Goal: Information Seeking & Learning: Learn about a topic

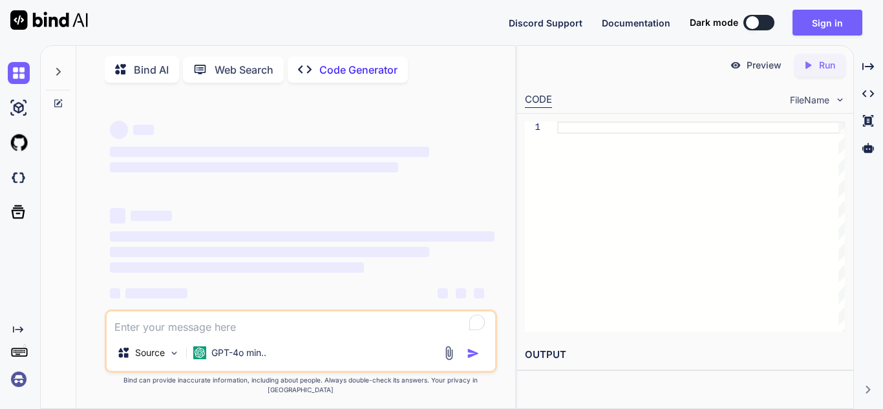
click at [59, 101] on icon at bounding box center [59, 102] width 6 height 6
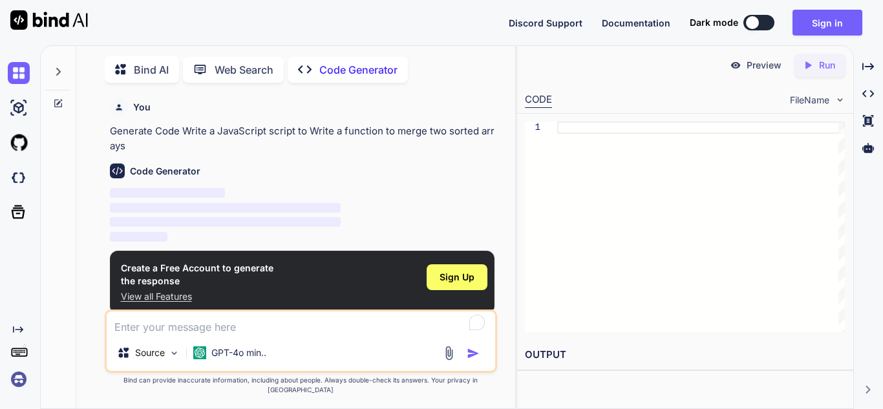
scroll to position [5, 0]
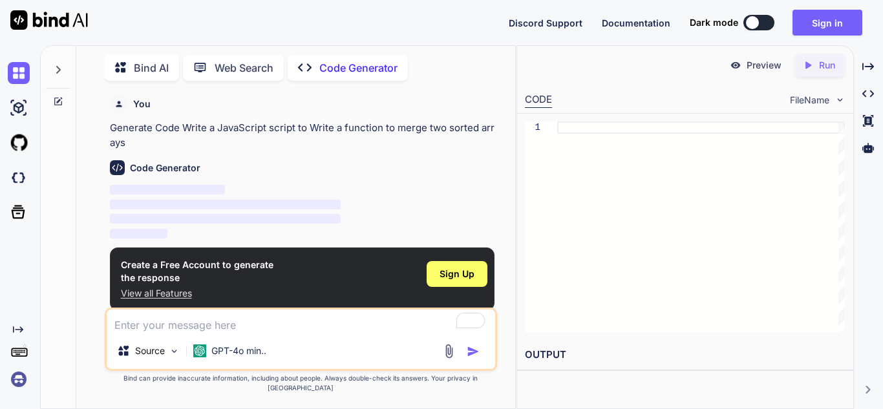
click at [57, 101] on icon at bounding box center [58, 101] width 10 height 10
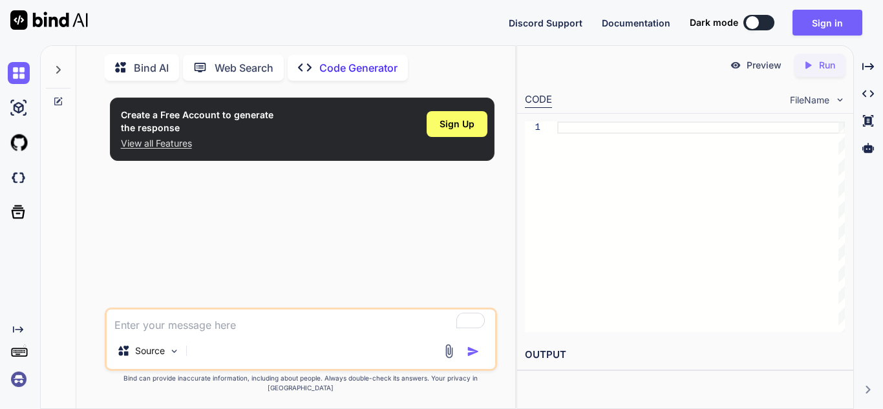
click at [213, 333] on textarea "To enrich screen reader interactions, please activate Accessibility in Grammarl…" at bounding box center [301, 320] width 388 height 23
type textarea "x"
paste textarea "<!DOCTYPE html> <html lang="en"> <head> <meta charset="UTF-8"> <meta name="view…"
type textarea "<!DOCTYPE html> <html lang="en"> <head> <meta charset="UTF-8"> <meta name="view…"
type textarea "x"
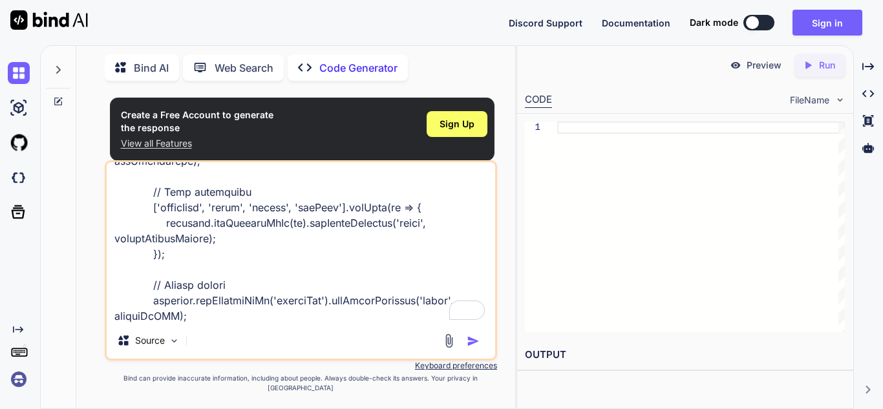
scroll to position [8762, 0]
type textarea "<!DOCTYPE html> <html lang="en"> <head> <meta charset="UTF-8"> <meta name="view…"
click at [476, 348] on img "button" at bounding box center [472, 341] width 13 height 13
click at [96, 180] on div "Create a Free Account to generate the response View all Features Sign Up Source…" at bounding box center [301, 249] width 428 height 317
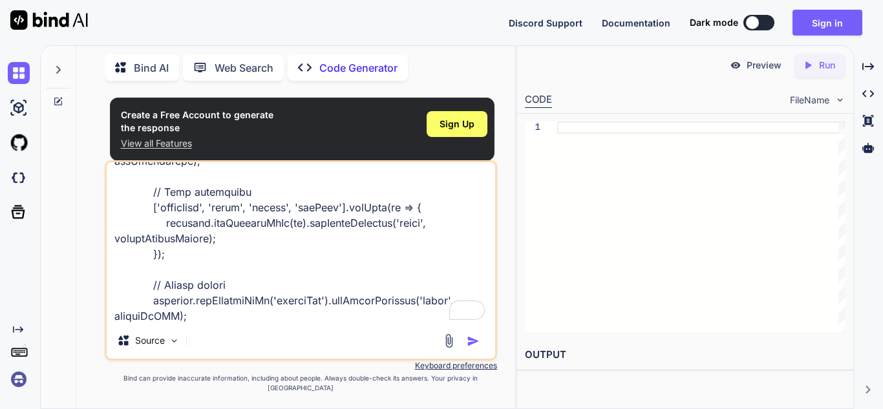
click at [266, 69] on p "Web Search" at bounding box center [243, 68] width 59 height 16
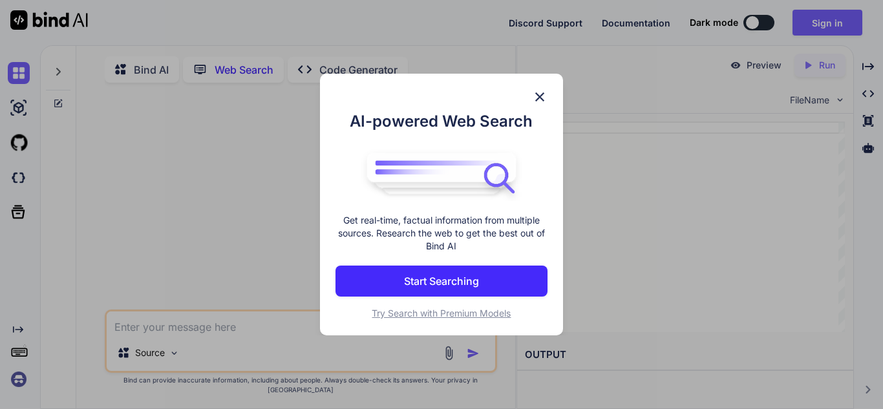
scroll to position [5, 0]
type textarea "x"
click at [542, 94] on img at bounding box center [540, 97] width 16 height 16
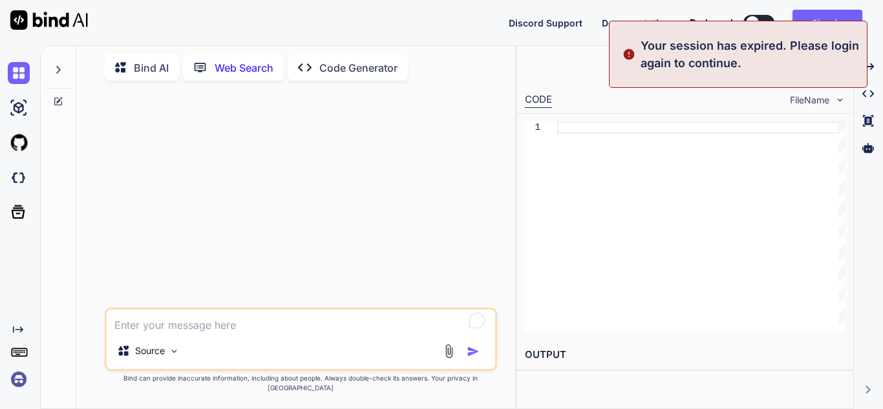
click at [635, 129] on div at bounding box center [701, 226] width 288 height 211
type textarea "</body> </html>"
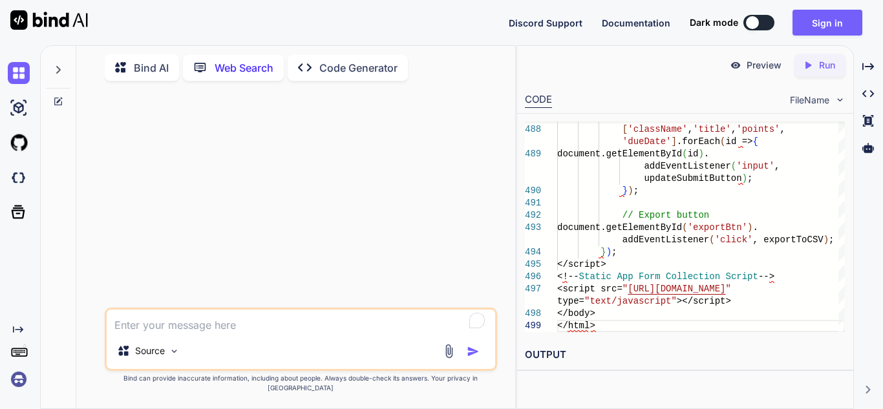
click at [108, 68] on div "Bind AI" at bounding box center [142, 67] width 74 height 26
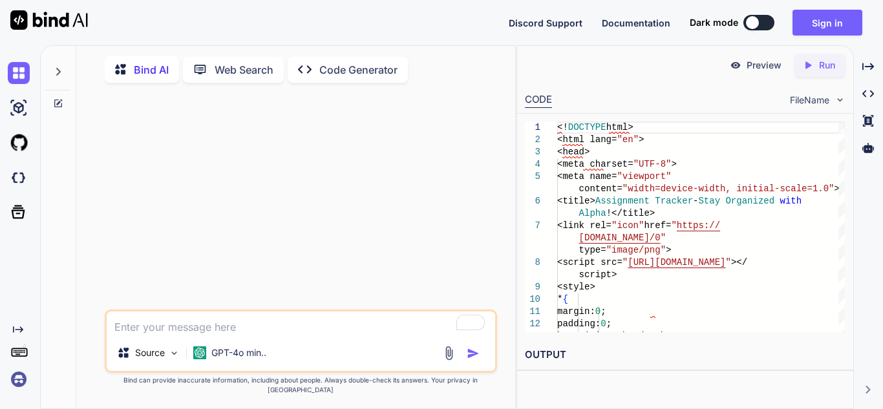
click at [302, 72] on icon "Created with Pixso." at bounding box center [305, 70] width 14 height 14
type textarea "x"
type textarea "mo"
type textarea "x"
type textarea "mod"
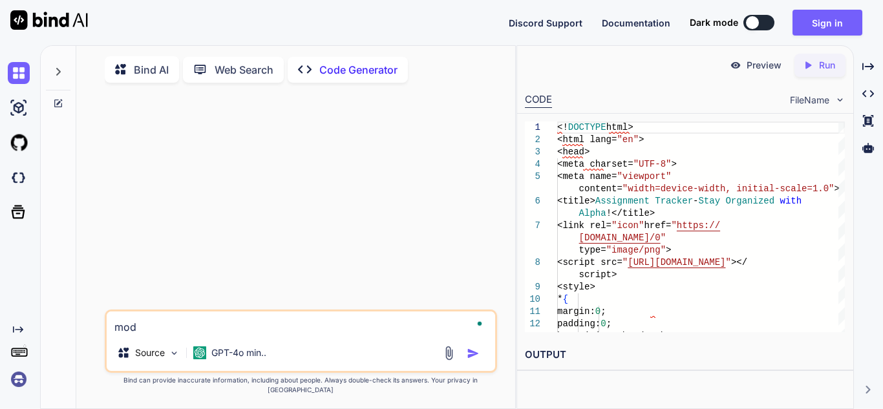
type textarea "x"
type textarea "modi"
type textarea "x"
type textarea "modif"
type textarea "x"
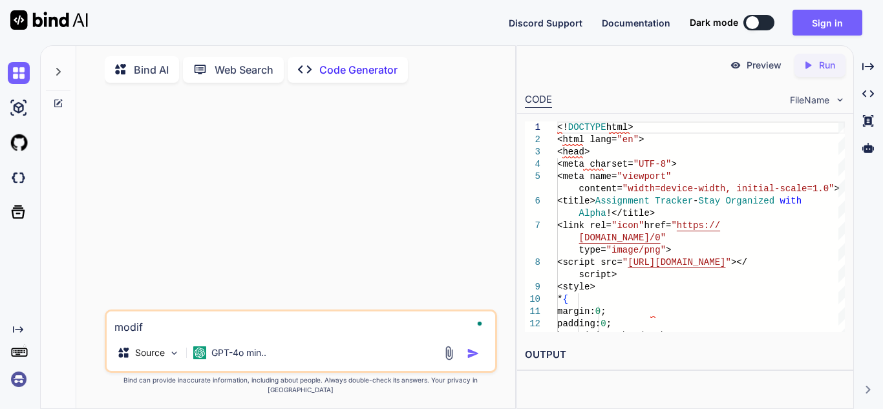
type textarea "modify"
type textarea "x"
type textarea "modify"
type textarea "x"
type textarea "modify m"
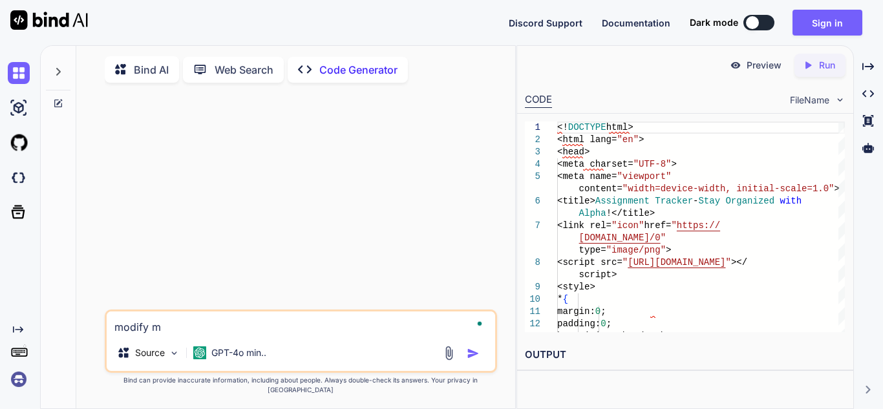
type textarea "x"
type textarea "modify my"
type textarea "x"
type textarea "modify my"
type textarea "x"
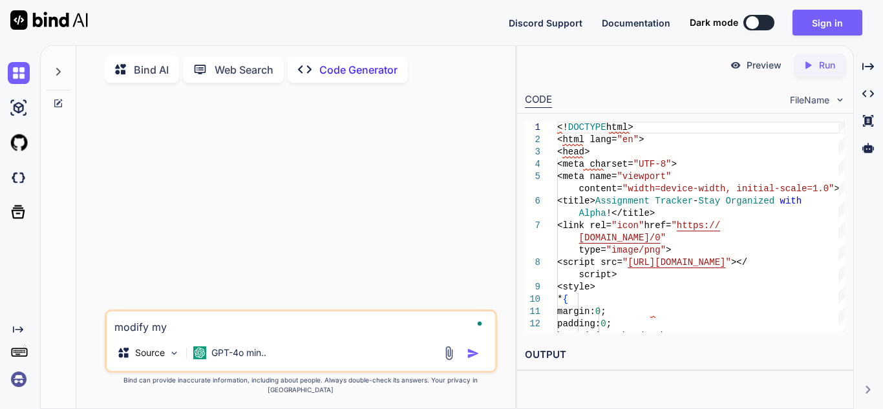
type textarea "modify my c"
type textarea "x"
type textarea "modify my co"
type textarea "x"
type textarea "modify my code"
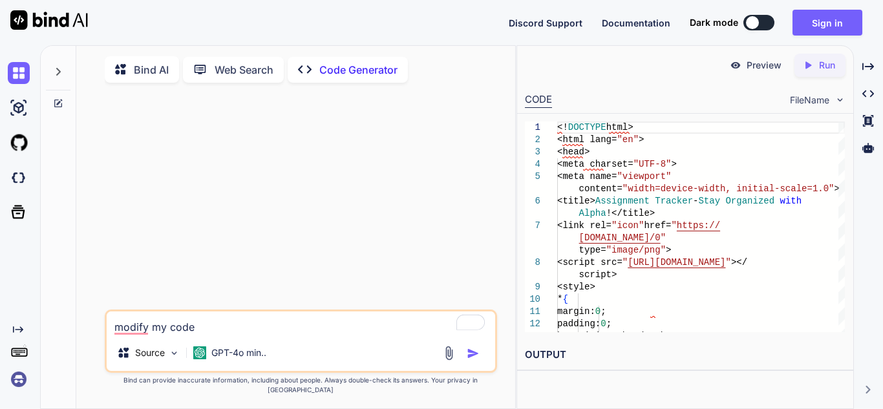
type textarea "x"
type textarea "modify my code s"
type textarea "x"
type textarea "modify my code so"
type textarea "x"
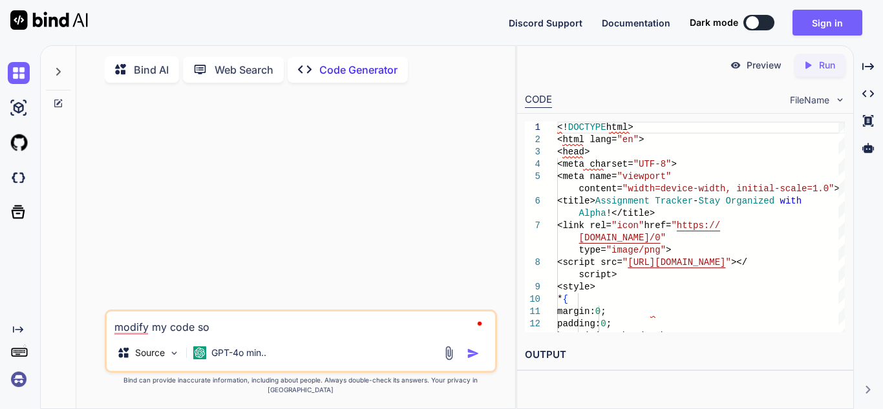
type textarea "modify my code so t"
type textarea "x"
type textarea "modify my code so th"
type textarea "x"
type textarea "modify my code so tha"
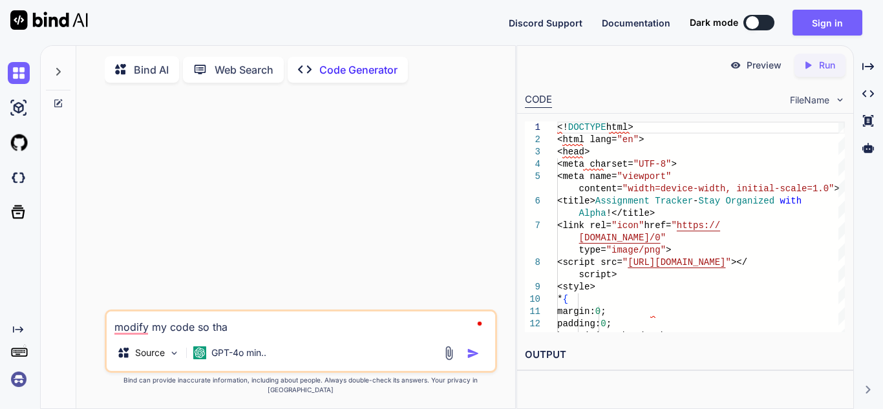
type textarea "x"
type textarea "modify my code so that"
type textarea "x"
type textarea "modify my code so that"
type textarea "x"
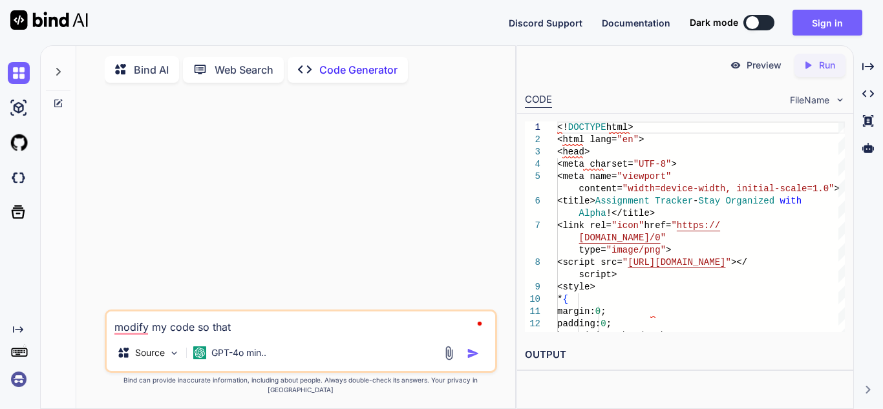
type textarea "modify my code so that i"
type textarea "x"
type textarea "modify my code so that it"
type textarea "x"
type textarea "modify my code so that it"
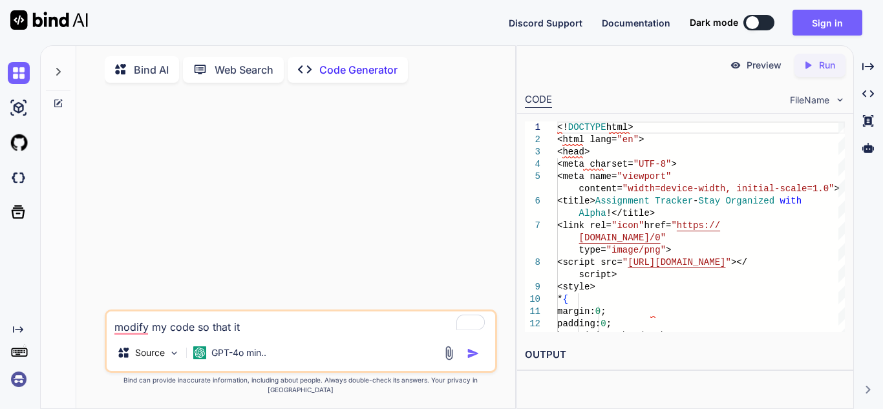
type textarea "x"
type textarea "modify my code so that it c"
type textarea "x"
type textarea "modify my code so that it ca"
type textarea "x"
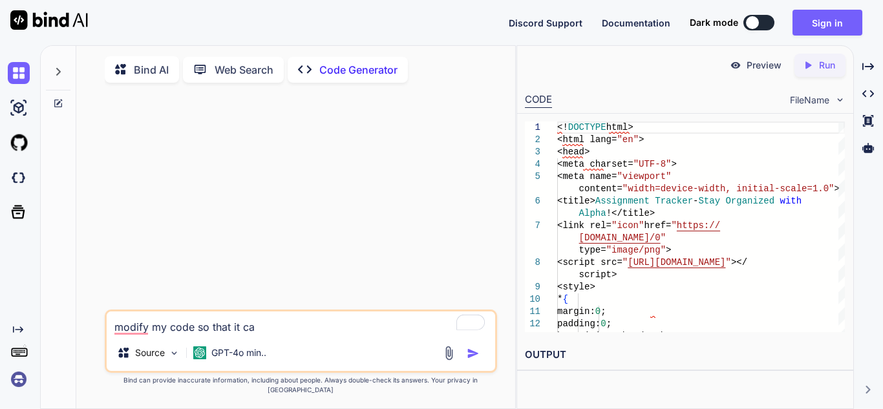
type textarea "modify my code so that it can"
type textarea "x"
type textarea "modify my code so that it can"
type textarea "x"
type textarea "modify my code so that it can d"
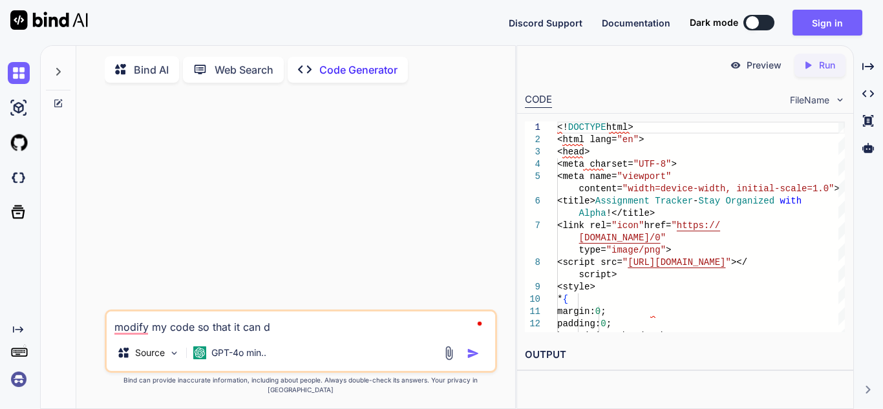
type textarea "x"
type textarea "modify my code so that it can di"
type textarea "x"
type textarea "modify my code so that it can dis"
type textarea "x"
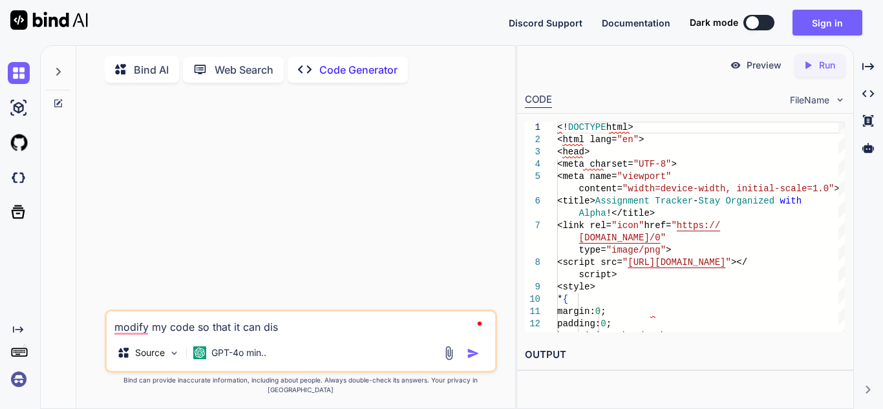
type textarea "modify my code so that it can disp"
type textarea "x"
type textarea "modify my code so that it can displ"
type textarea "x"
type textarea "modify my code so that it can displa"
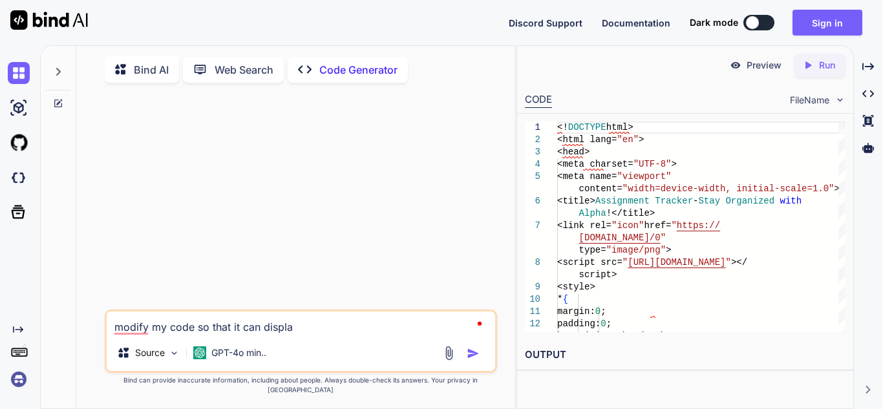
type textarea "x"
type textarea "modify my code so that it can display"
type textarea "x"
type textarea "modify my code so that it can display"
type textarea "x"
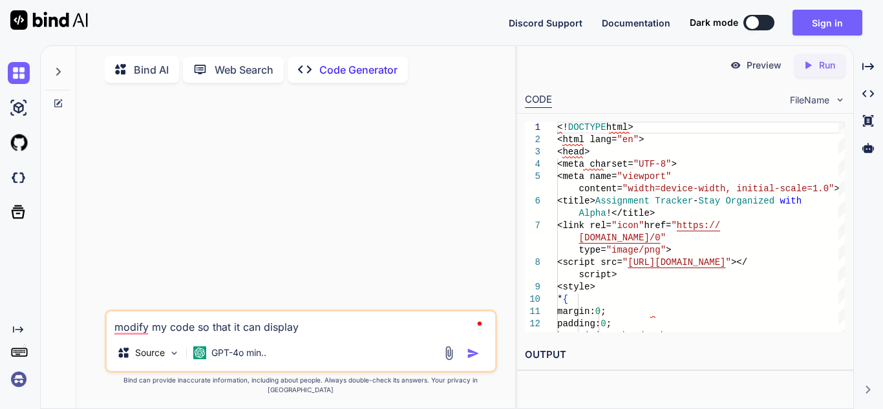
type textarea "modify my code so that it can display a"
type textarea "x"
type textarea "modify my code so that it can display an"
type textarea "x"
type textarea "modify my code so that it can display an"
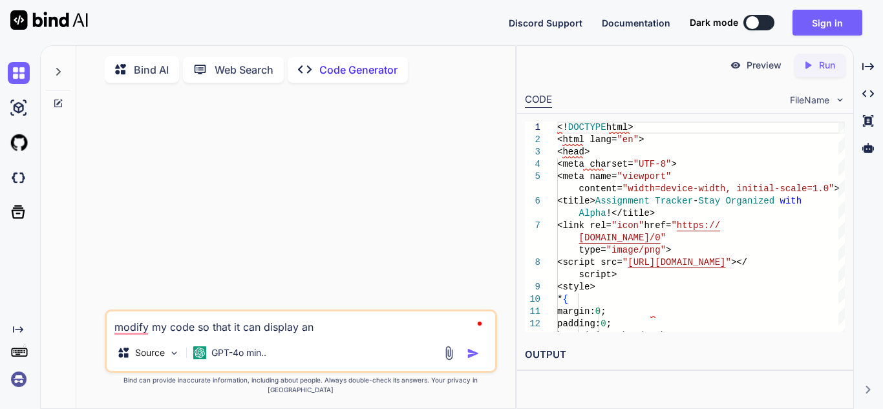
type textarea "x"
type textarea "modify my code so that it can display an u"
type textarea "x"
type textarea "modify my code so that it can display an un"
type textarea "x"
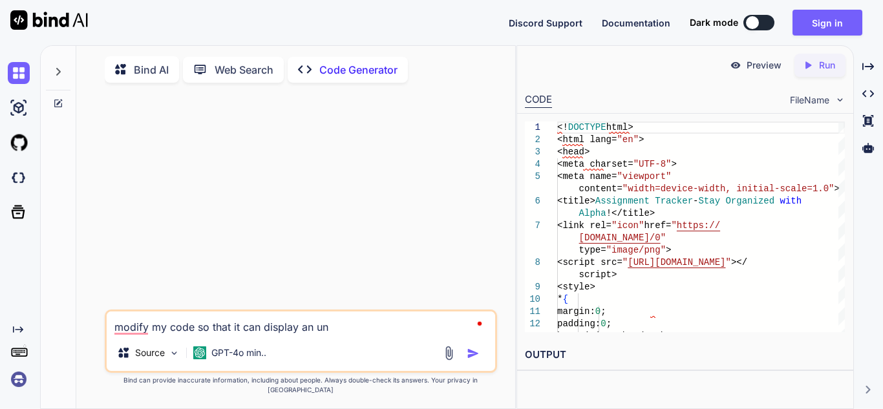
type textarea "modify my code so that it can display an unl"
type textarea "x"
type textarea "modify my code so that it can display an unli"
type textarea "x"
type textarea "modify my code so that it can display an unlim"
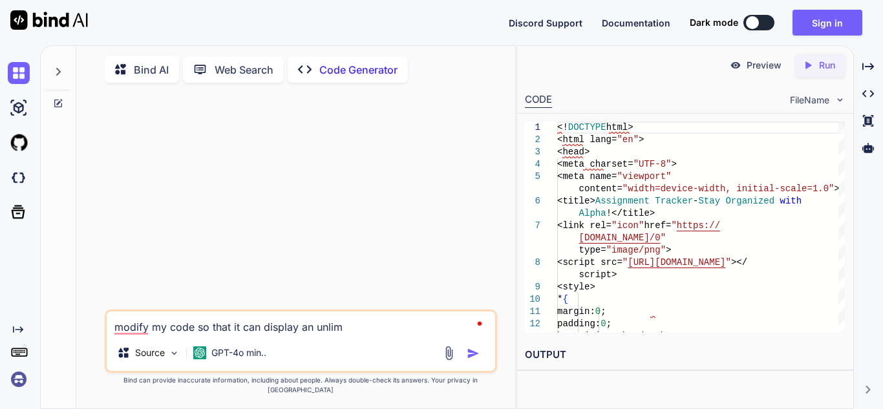
type textarea "x"
type textarea "modify my code so that it can display an unlimit"
type textarea "x"
type textarea "modify my code so that it can display an unlimite"
type textarea "x"
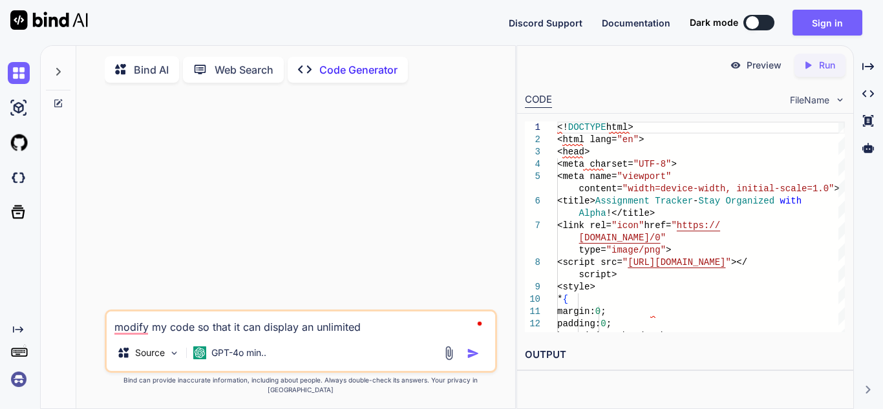
type textarea "modify my code so that it can display an unlimited"
type textarea "x"
type textarea "modify my code so that it can display an unlimited n"
type textarea "x"
type textarea "modify my code so that it can display an unlimited nu"
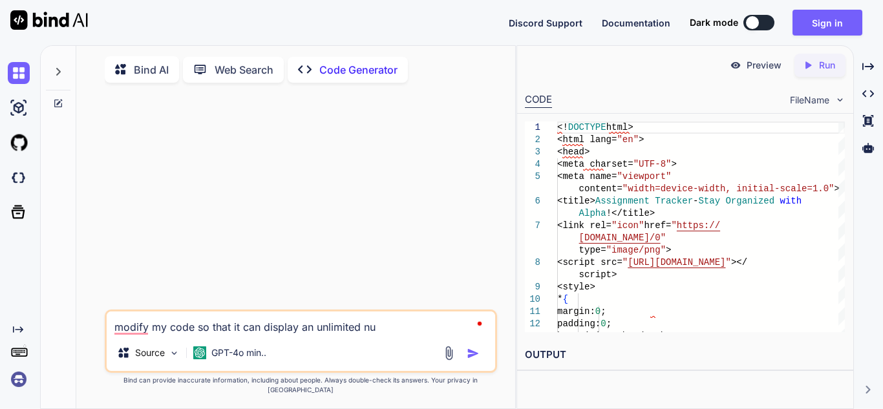
type textarea "x"
type textarea "modify my code so that it can display an unlimited num"
type textarea "x"
type textarea "modify my code so that it can display an unlimited numbe"
type textarea "x"
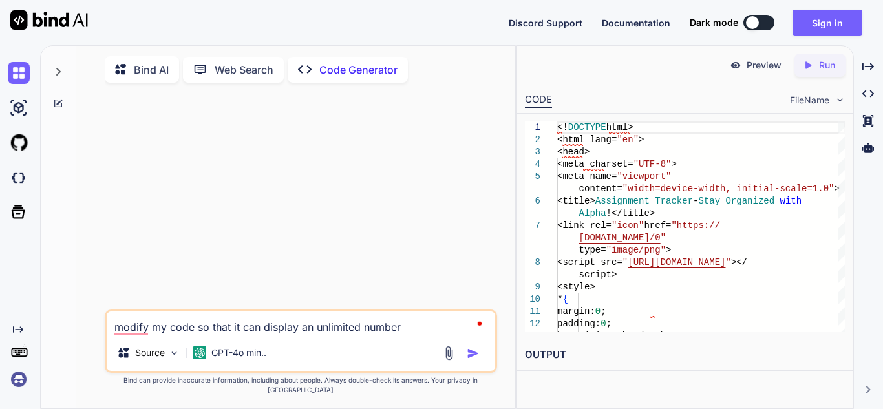
type textarea "modify my code so that it can display an unlimited number"
type textarea "x"
type textarea "modify my code so that it can display an unlimited number o"
type textarea "x"
type textarea "modify my code so that it can display an unlimited number of"
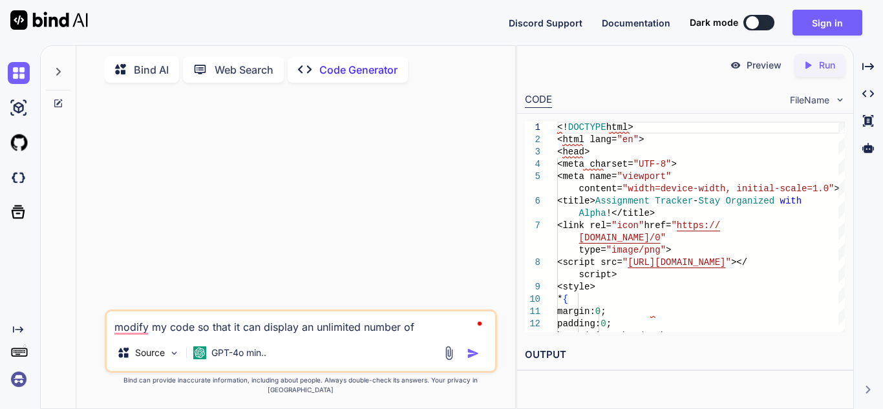
type textarea "x"
type textarea "modify my code so that it can display an unlimited number of a"
type textarea "x"
type textarea "modify my code so that it can display an unlimited number of as"
type textarea "x"
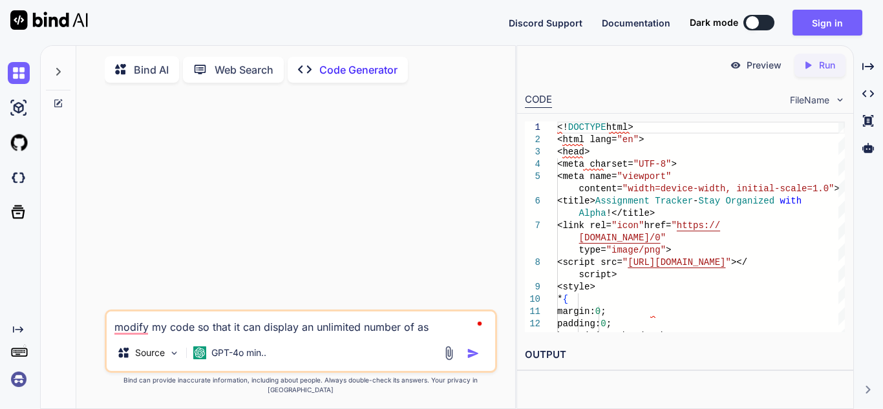
type textarea "modify my code so that it can display an unlimited number of ass"
type textarea "x"
type textarea "modify my code so that it can display an unlimited number of assi"
type textarea "x"
type textarea "modify my code so that it can display an unlimited number of assig"
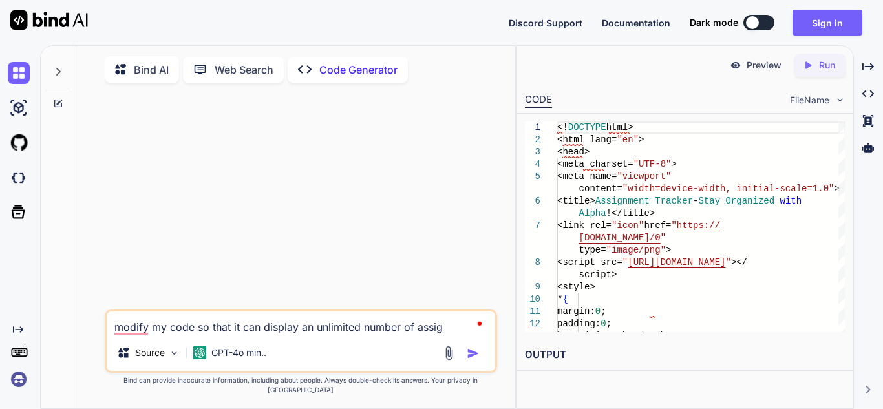
type textarea "x"
type textarea "modify my code so that it can display an unlimited number of assign"
type textarea "x"
type textarea "modify my code so that it can display an unlimited number of assignm"
type textarea "x"
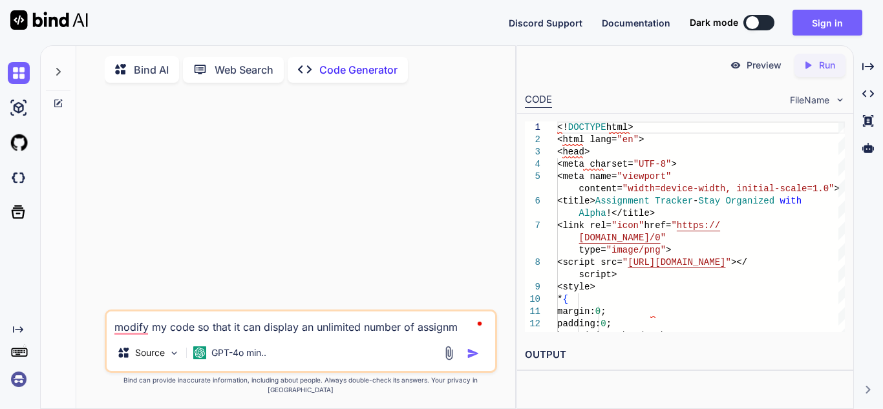
type textarea "modify my code so that it can display an unlimited number of assignme"
type textarea "x"
type textarea "modify my code so that it can display an unlimited number of assignmen"
type textarea "x"
type textarea "modify my code so that it can display an unlimited number of assignment"
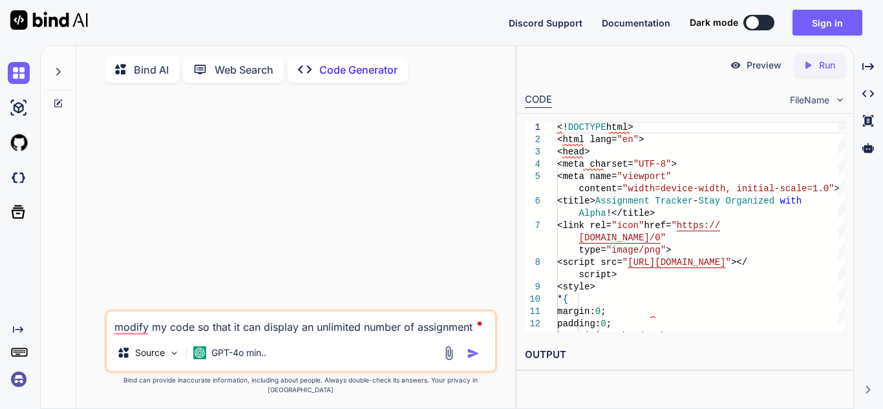
type textarea "x"
type textarea "modify my code so that it can display an unlimited number of assignments"
type textarea "x"
type textarea "modify my code so that it can display an unlimited number of assignments i"
type textarea "x"
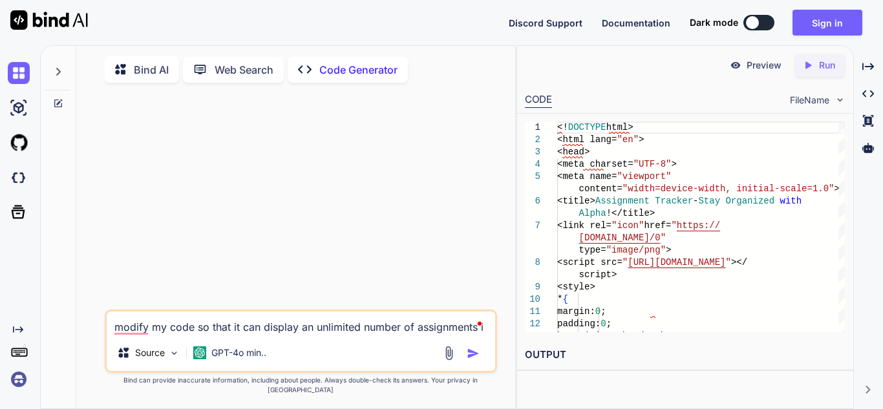
type textarea "modify my code so that it can display an unlimited number of assignments in"
type textarea "x"
type textarea "modify my code so that it can display an unlimited number of assignments in"
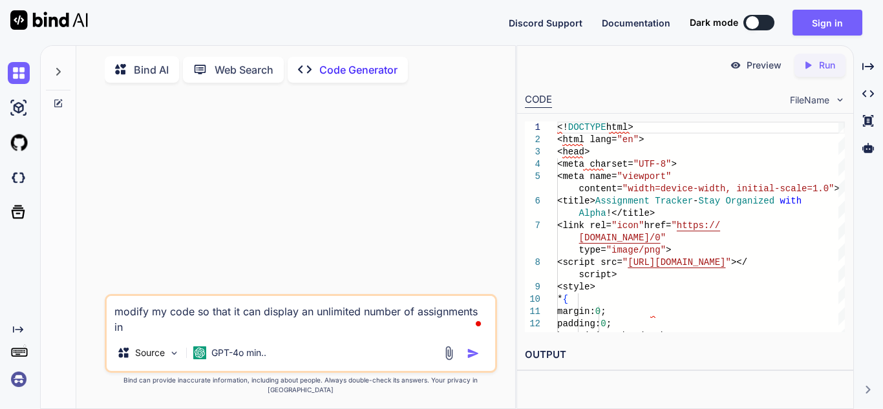
type textarea "x"
type textarea "modify my code so that it can display an unlimited number of assignments in t"
type textarea "x"
type textarea "modify my code so that it can display an unlimited number of assignments in th"
type textarea "x"
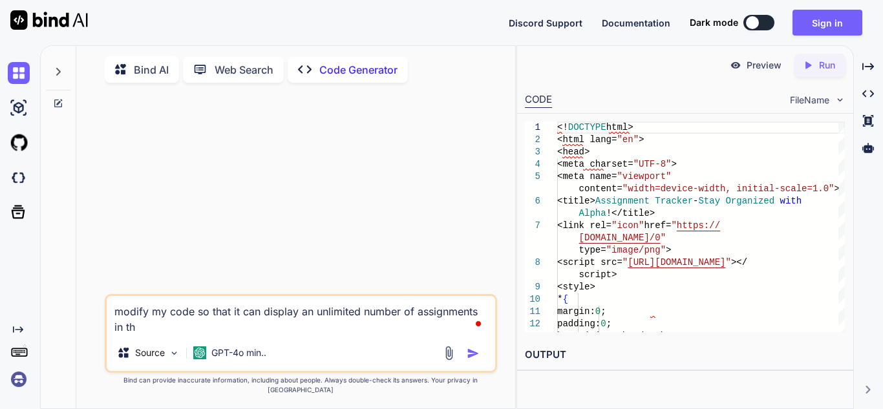
type textarea "modify my code so that it can display an unlimited number of assignments in t"
type textarea "x"
type textarea "modify my code so that it can display an unlimited number of assignments in"
type textarea "x"
type textarea "modify my code so that it can display an unlimited number of assignments in b"
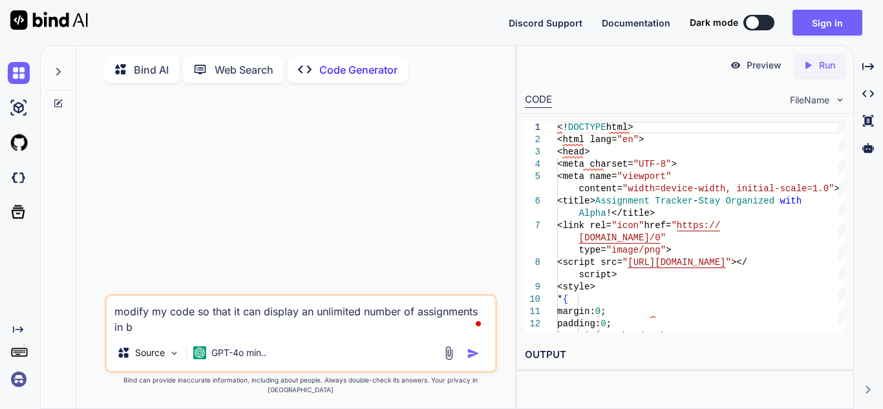
type textarea "x"
type textarea "modify my code so that it can display an unlimited number of assignments in bo"
type textarea "x"
type textarea "modify my code so that it can display an unlimited number of assignments in bot"
type textarea "x"
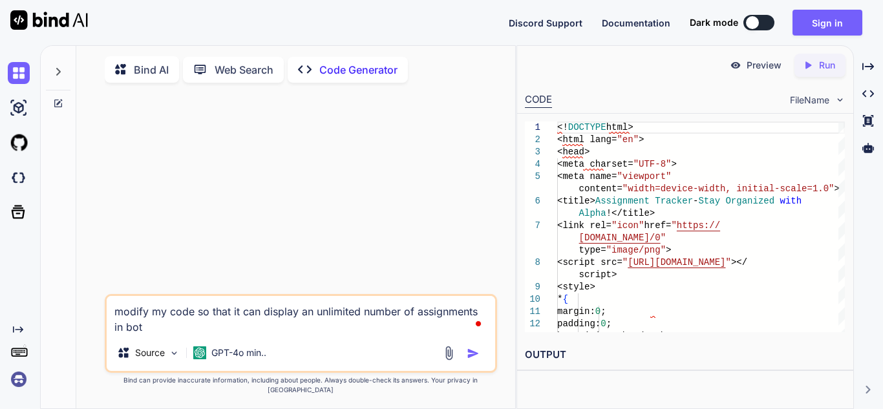
type textarea "modify my code so that it can display an unlimited number of assignments in both"
type textarea "x"
type textarea "modify my code so that it can display an unlimited number of assignments in both"
type textarea "x"
type textarea "modify my code so that it can display an unlimited number of assignments in bot…"
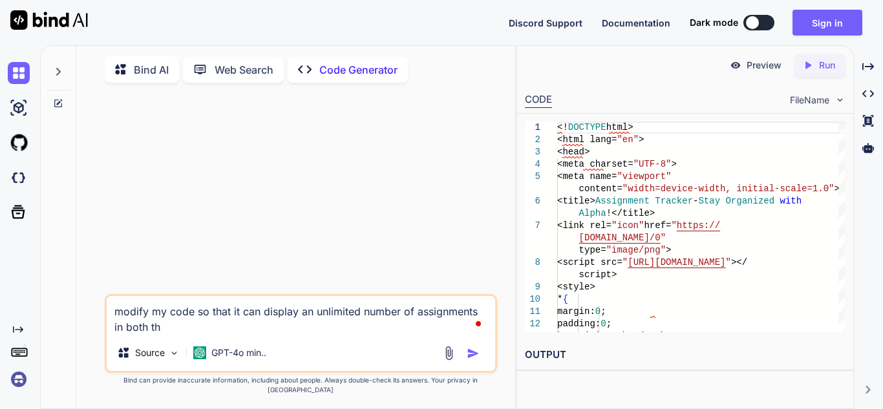
type textarea "x"
type textarea "modify my code so that it can display an unlimited number of assignments in bot…"
type textarea "x"
type textarea "modify my code so that it can display an unlimited number of assignments in bot…"
type textarea "x"
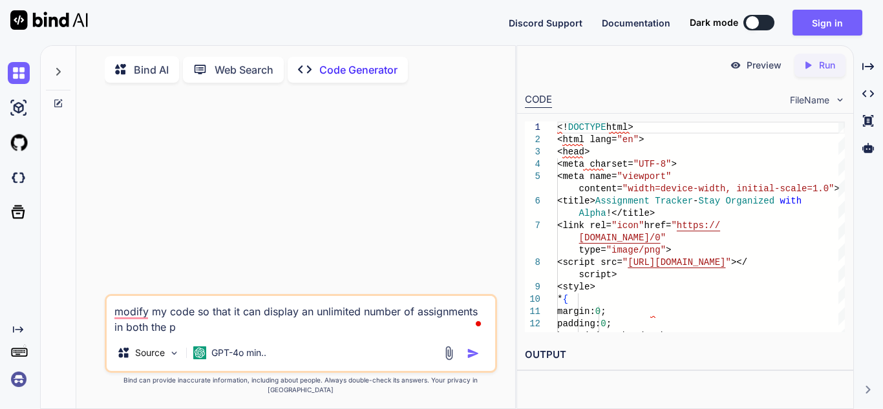
type textarea "modify my code so that it can display an unlimited number of assignments in bot…"
type textarea "x"
type textarea "modify my code so that it can display an unlimited number of assignments in bot…"
type textarea "x"
type textarea "modify my code so that it can display an unlimited number of assignments in bot…"
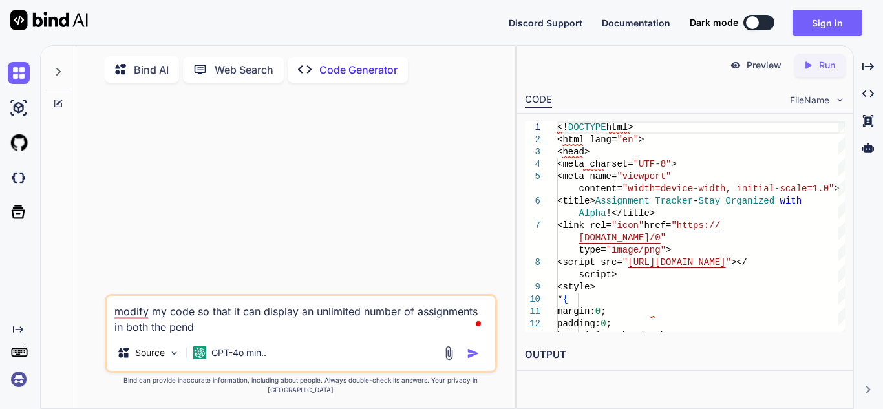
type textarea "x"
type textarea "modify my code so that it can display an unlimited number of assignments in bot…"
type textarea "x"
type textarea "modify my code so that it can display an unlimited number of assignments in bot…"
type textarea "x"
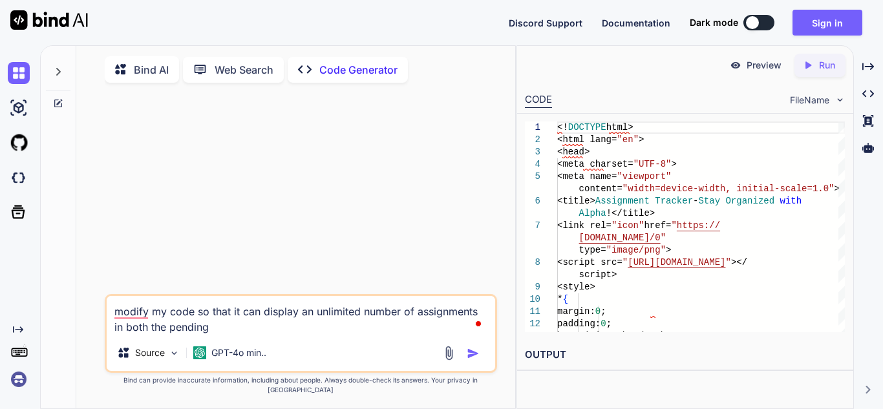
type textarea "modify my code so that it can display an unlimited number of assignments in bot…"
type textarea "x"
type textarea "modify my code so that it can display an unlimited number of assignments in bot…"
type textarea "x"
type textarea "modify my code so that it can display an unlimited number of assignments in bot…"
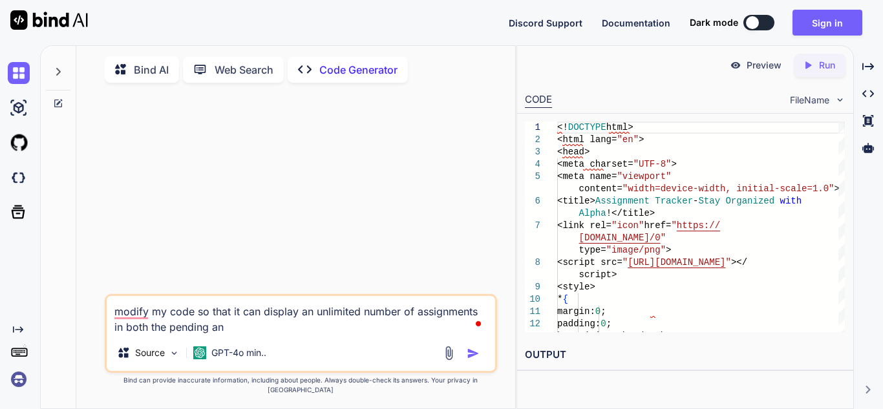
type textarea "x"
type textarea "modify my code so that it can display an unlimited number of assignments in bot…"
type textarea "x"
type textarea "modify my code so that it can display an unlimited number of assignments in bot…"
type textarea "x"
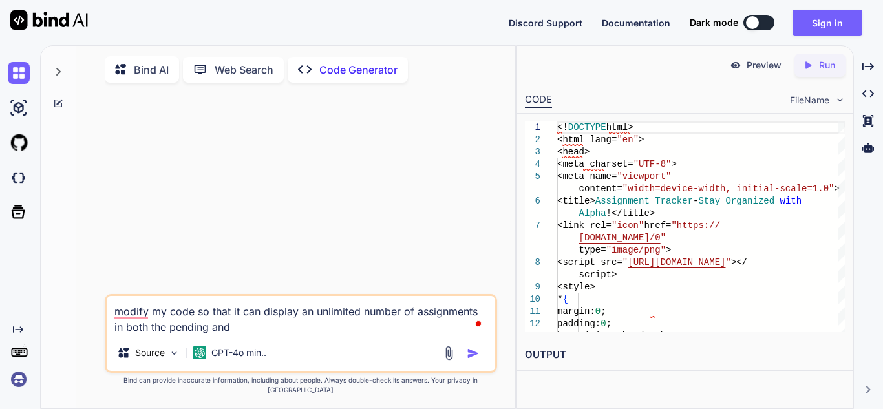
type textarea "modify my code so that it can display an unlimited number of assignments in bot…"
type textarea "x"
type textarea "modify my code so that it can display an unlimited number of assignments in bot…"
type textarea "x"
type textarea "modify my code so that it can display an unlimited number of assignments in bot…"
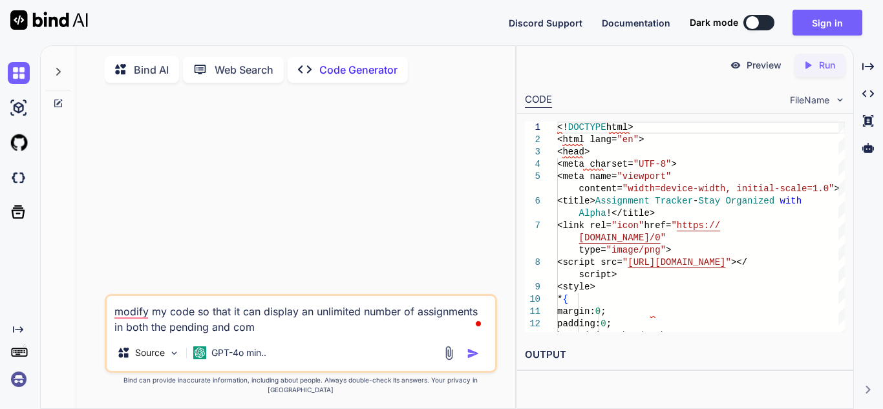
type textarea "x"
type textarea "modify my code so that it can display an unlimited number of assignments in bot…"
type textarea "x"
type textarea "modify my code so that it can display an unlimited number of assignments in bot…"
type textarea "x"
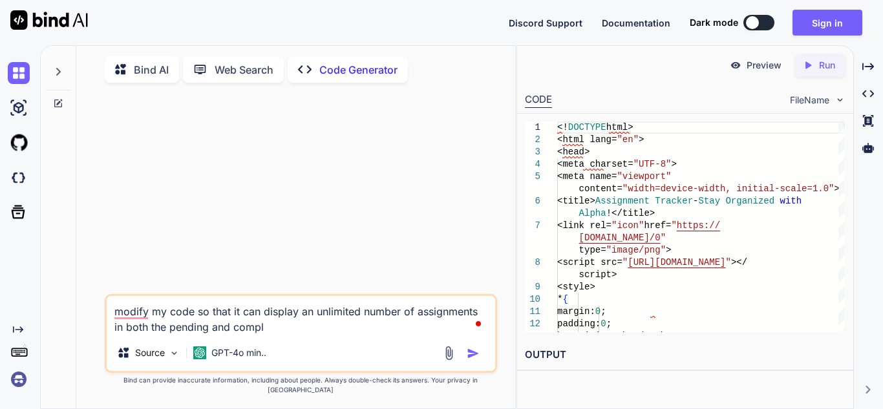
type textarea "modify my code so that it can display an unlimited number of assignments in bot…"
type textarea "x"
type textarea "modify my code so that it can display an unlimited number of assignments in bot…"
type textarea "x"
type textarea "modify my code so that it can display an unlimited number of assignments in bot…"
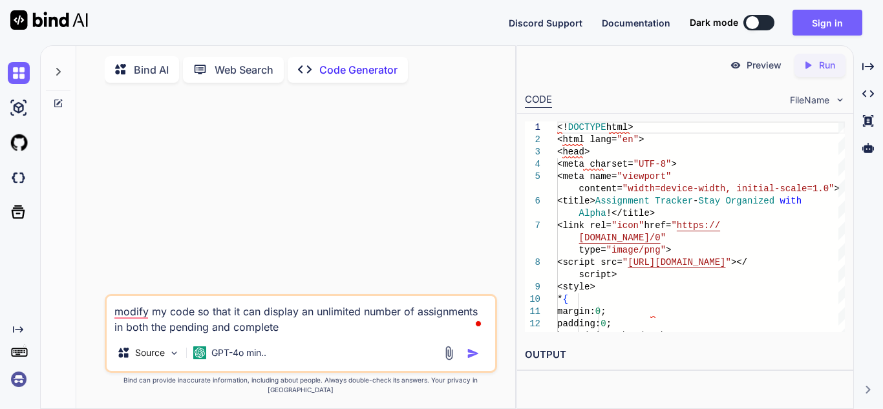
type textarea "x"
type textarea "modify my code so that it can display an unlimited number of assignments in bot…"
click at [257, 326] on textarea "modify my code so that it can display an unlimited number of assignments in bot…" at bounding box center [301, 315] width 388 height 39
click at [467, 360] on img "button" at bounding box center [472, 353] width 13 height 13
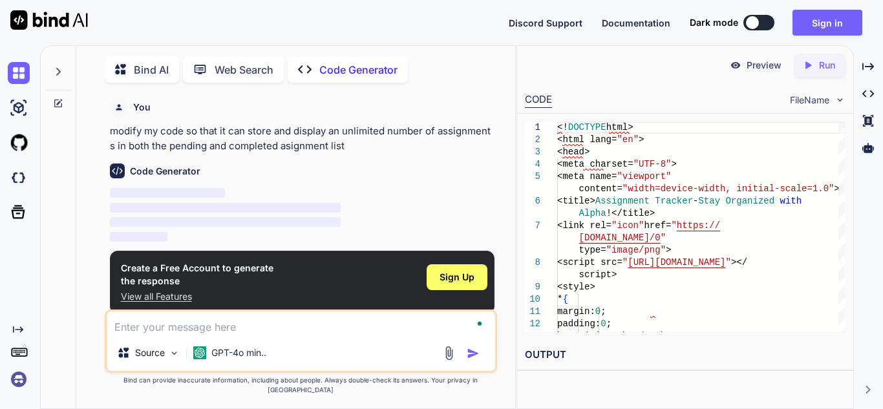
scroll to position [5, 0]
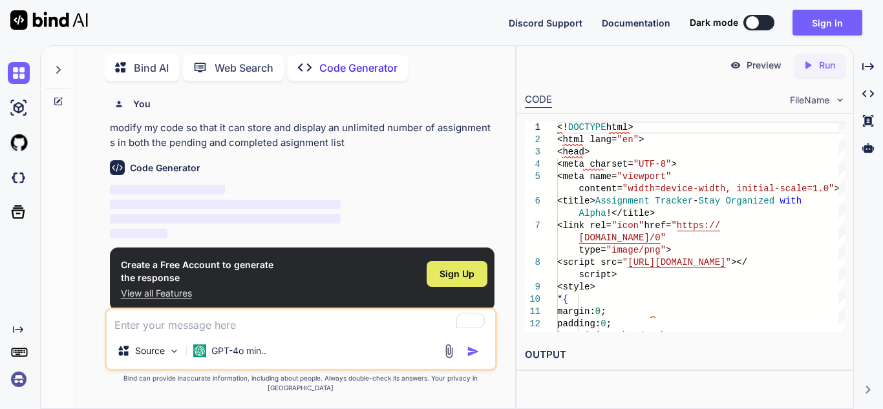
click at [438, 278] on div "Sign Up" at bounding box center [456, 274] width 61 height 26
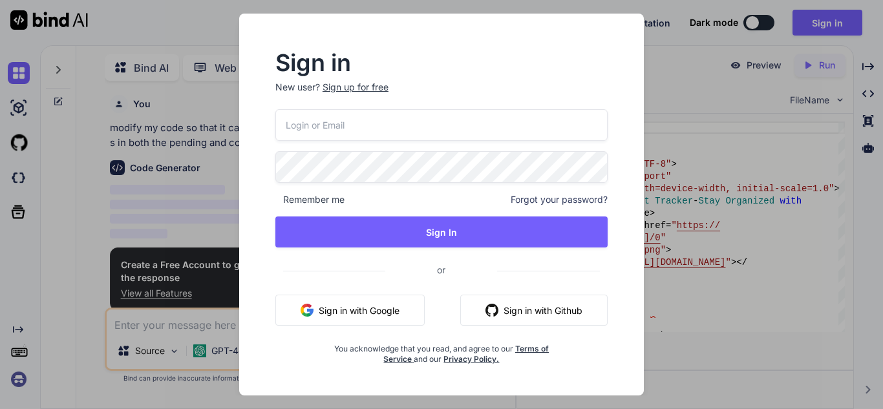
click at [363, 314] on button "Sign in with Google" at bounding box center [349, 310] width 149 height 31
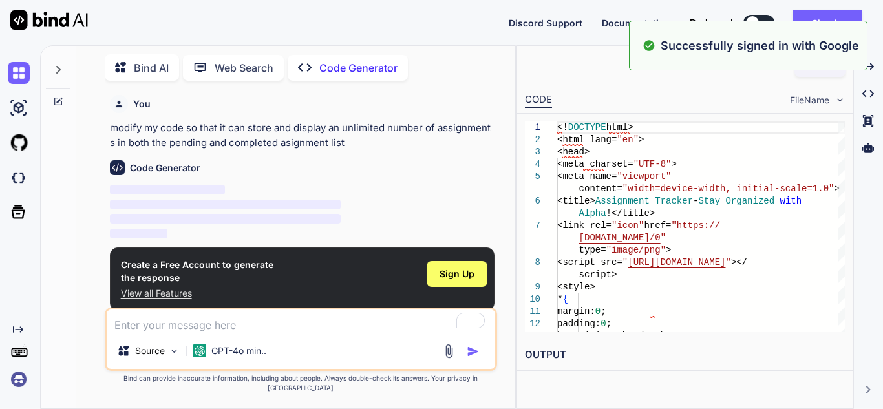
scroll to position [0, 0]
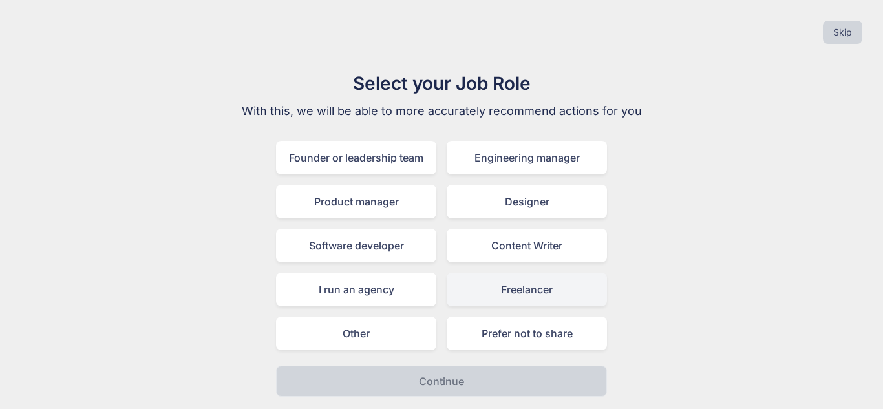
click at [545, 290] on div "Freelancer" at bounding box center [526, 290] width 160 height 34
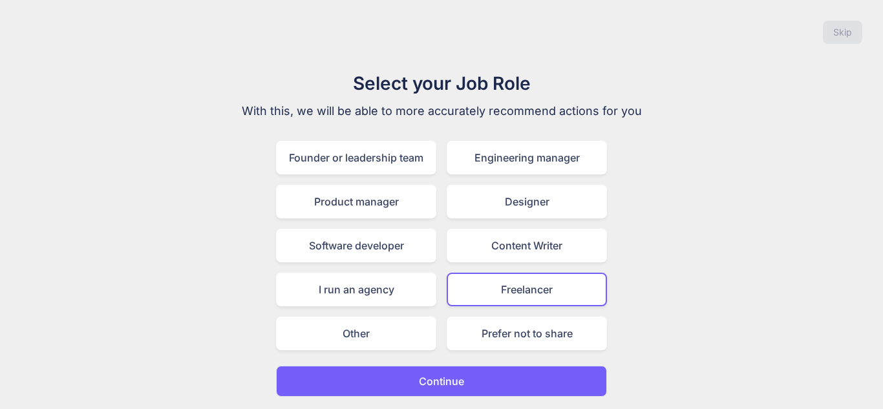
click at [545, 290] on div "Freelancer" at bounding box center [526, 290] width 160 height 34
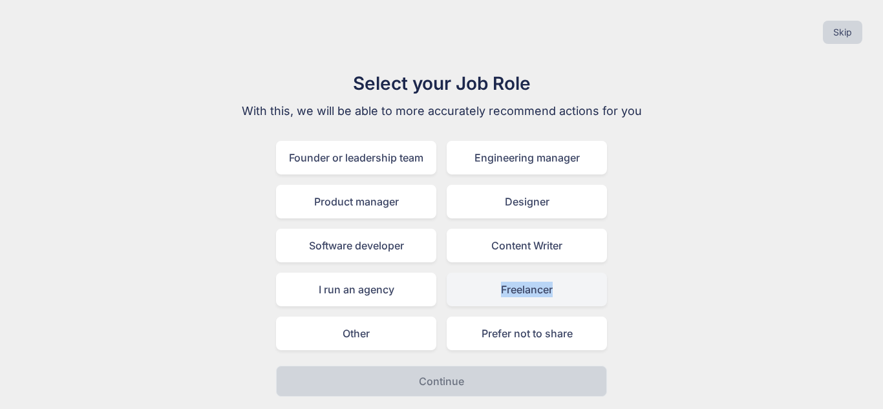
drag, startPoint x: 565, startPoint y: 287, endPoint x: 488, endPoint y: 284, distance: 76.9
click at [488, 284] on div "Freelancer" at bounding box center [526, 290] width 160 height 34
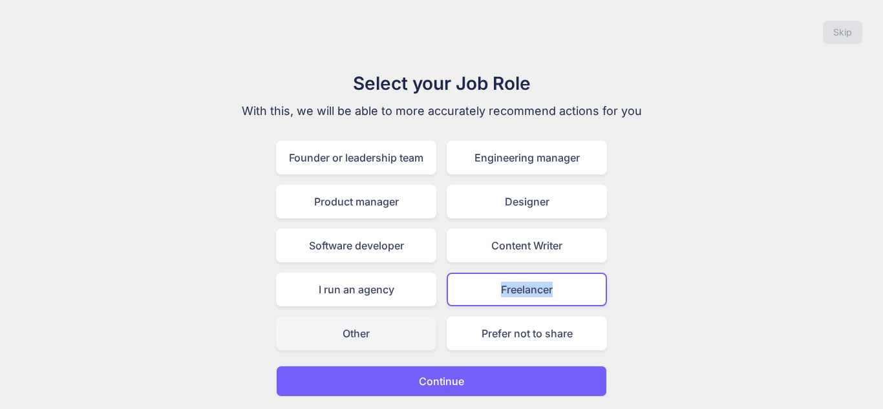
click at [403, 331] on div "Other" at bounding box center [356, 334] width 160 height 34
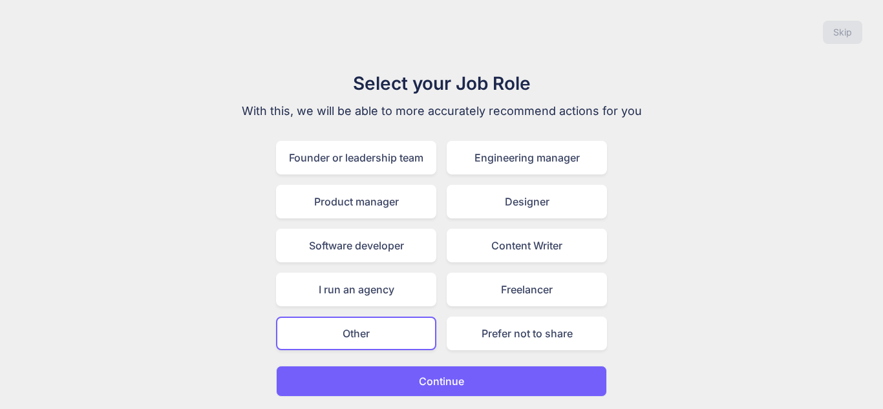
click at [454, 377] on p "Continue" at bounding box center [441, 381] width 45 height 16
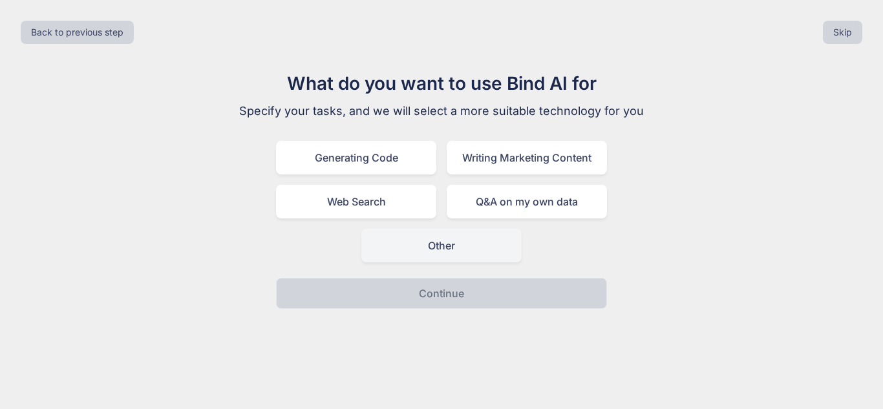
click at [451, 255] on div "Other" at bounding box center [441, 246] width 160 height 34
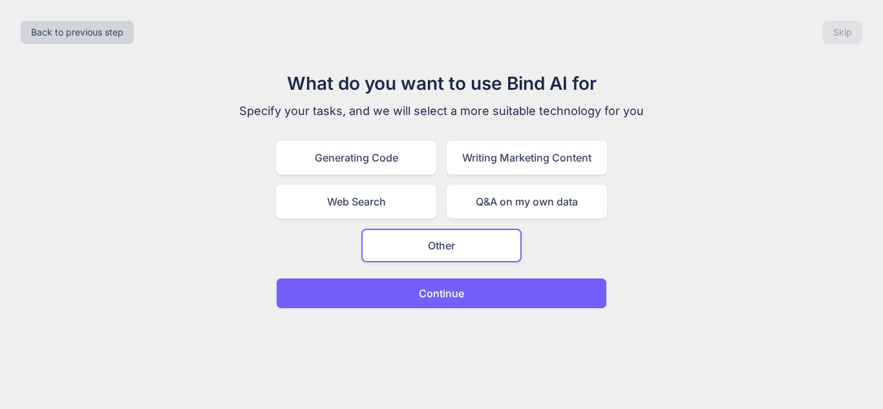
click at [458, 302] on button "Continue" at bounding box center [441, 293] width 331 height 31
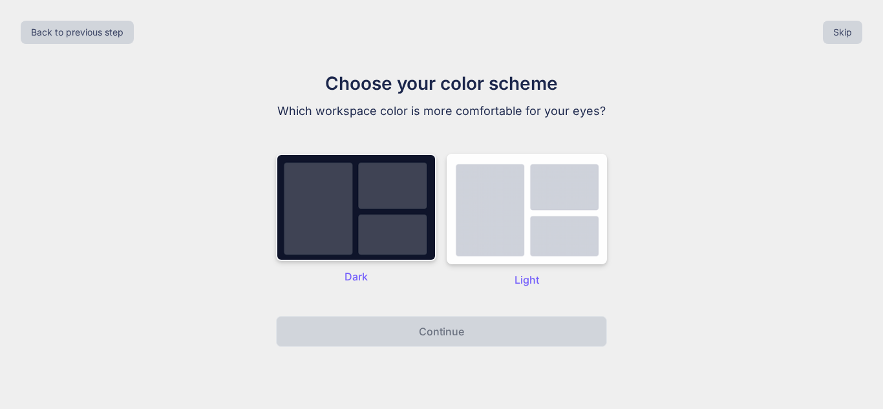
click at [397, 210] on img at bounding box center [356, 207] width 160 height 107
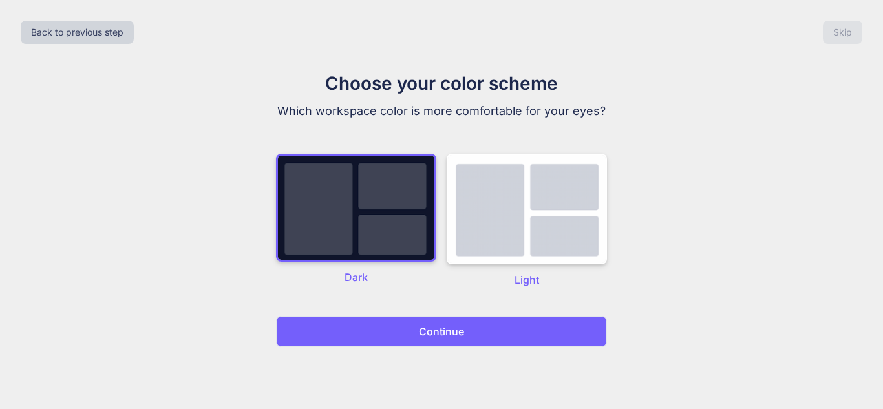
click at [434, 321] on button "Continue" at bounding box center [441, 331] width 331 height 31
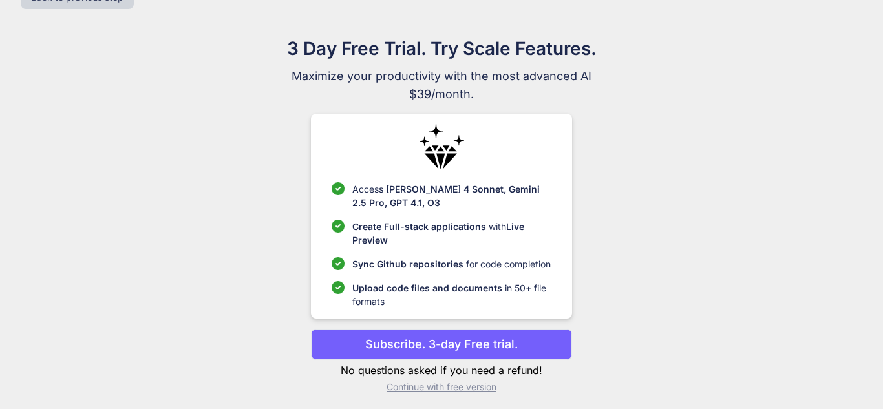
scroll to position [40, 0]
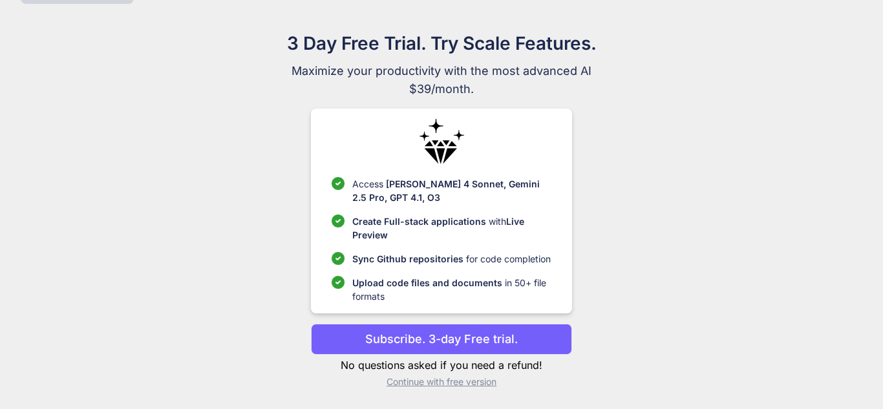
click at [455, 384] on p "Continue with free version" at bounding box center [441, 381] width 260 height 13
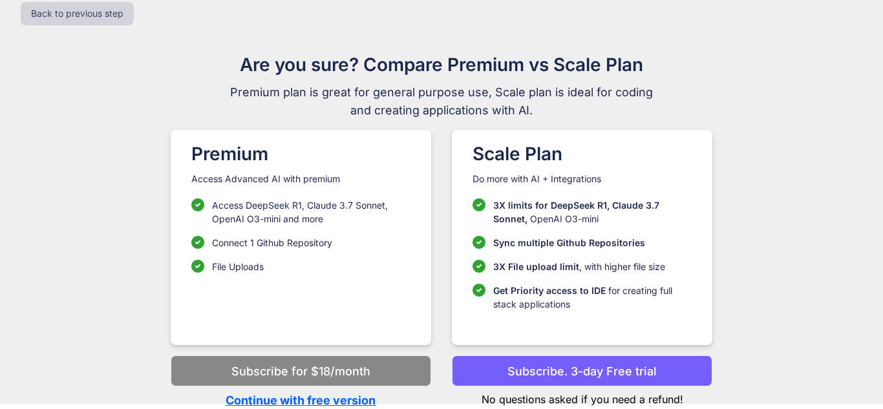
scroll to position [19, 0]
click at [347, 404] on p "Continue with free version" at bounding box center [301, 400] width 260 height 17
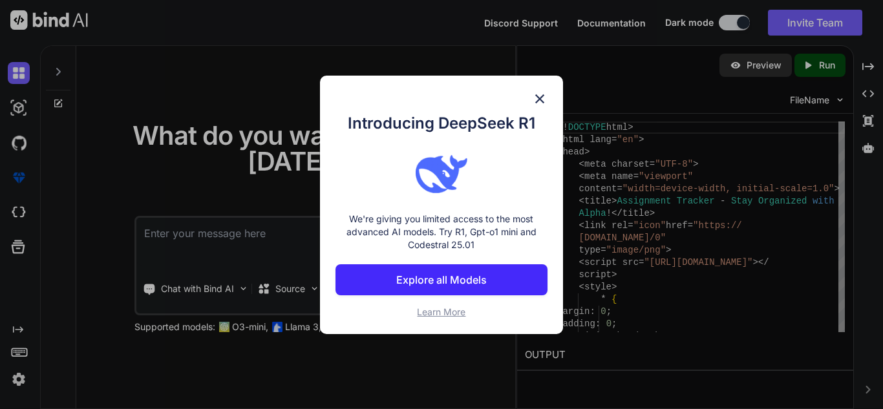
click at [537, 94] on img at bounding box center [540, 99] width 16 height 16
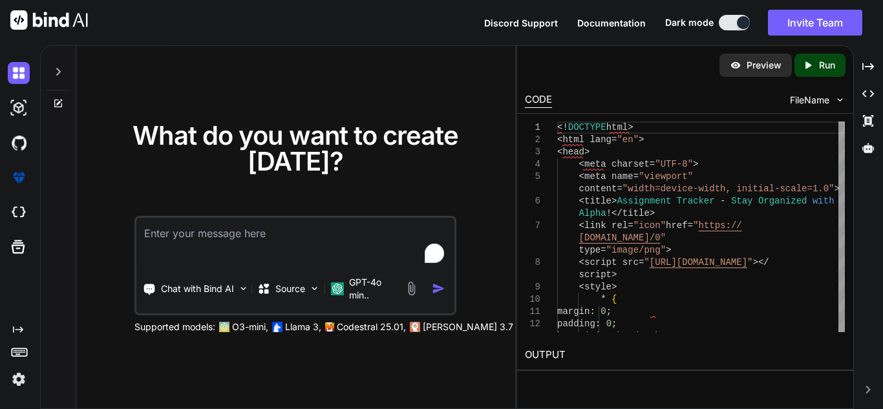
click at [308, 225] on textarea "To enrich screen reader interactions, please activate Accessibility in Grammarl…" at bounding box center [295, 242] width 318 height 48
click at [410, 288] on img at bounding box center [411, 288] width 15 height 15
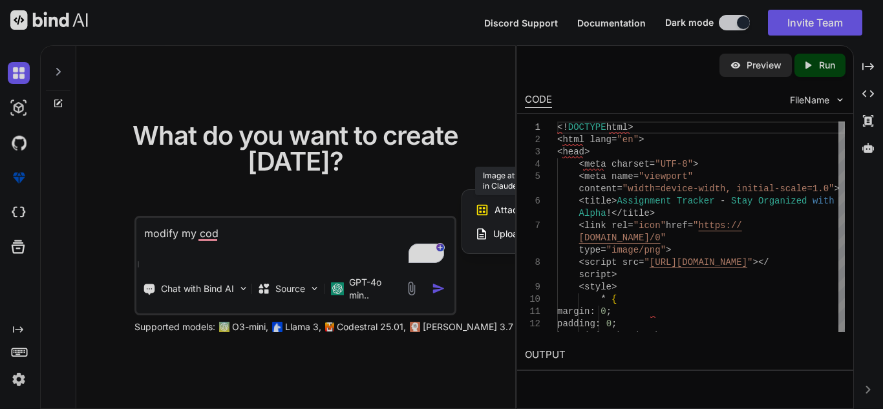
click at [492, 205] on div "Attach Images Image attachments are only supported in Claude and Gemini models." at bounding box center [557, 210] width 164 height 25
click at [489, 207] on div "Attach Images Image attachments are only supported in Claude and Gemini models." at bounding box center [557, 210] width 164 height 25
click at [344, 245] on div at bounding box center [441, 204] width 883 height 409
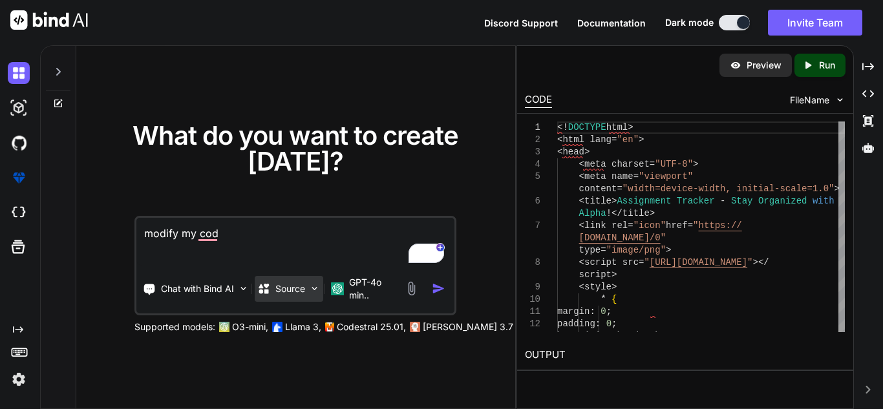
click at [284, 286] on p "Source" at bounding box center [290, 288] width 30 height 13
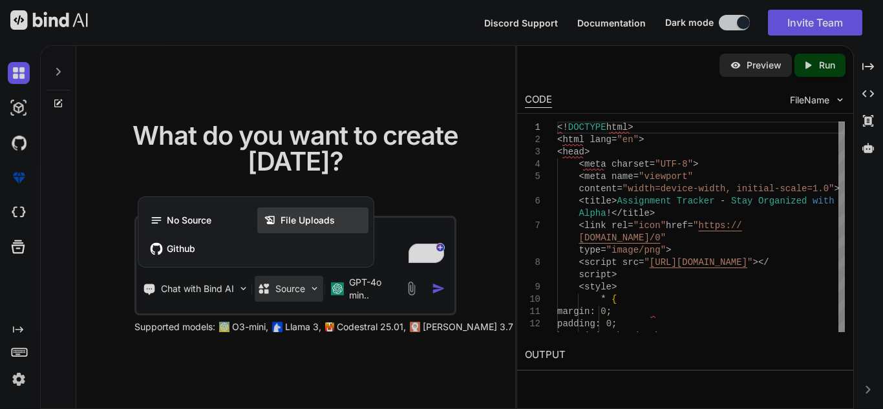
click at [298, 216] on span "File Uploads" at bounding box center [307, 220] width 54 height 13
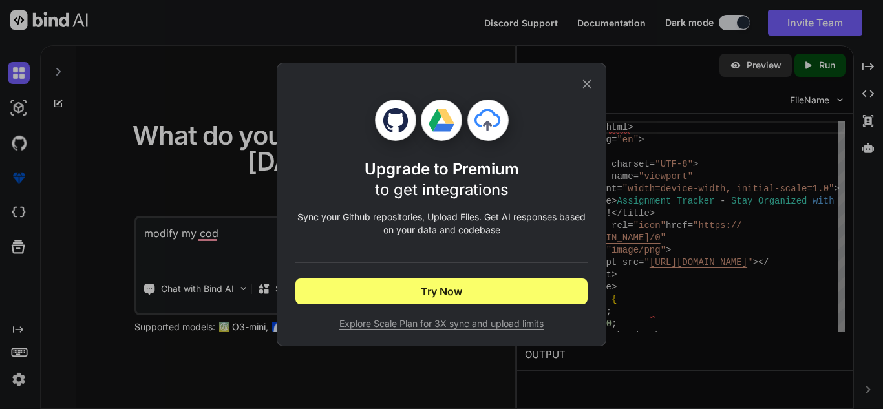
click at [589, 80] on icon at bounding box center [587, 84] width 8 height 8
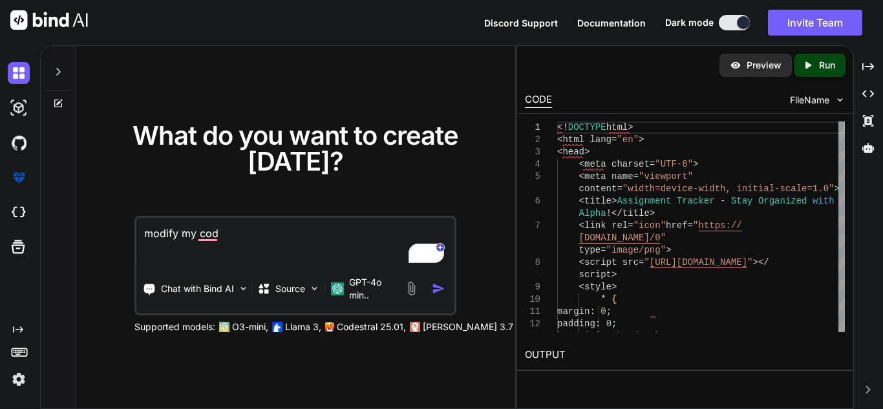
click at [789, 114] on div "1 2 3 4 5 6 7 8 9 10 11 12 13 <! DOCTYPE html > < html lang = "en" > < head > <…" at bounding box center [685, 227] width 336 height 226
click at [809, 99] on span "FileName" at bounding box center [809, 100] width 39 height 13
click at [840, 98] on img at bounding box center [839, 99] width 11 height 11
click at [270, 230] on textarea "modify my cod" at bounding box center [295, 242] width 318 height 48
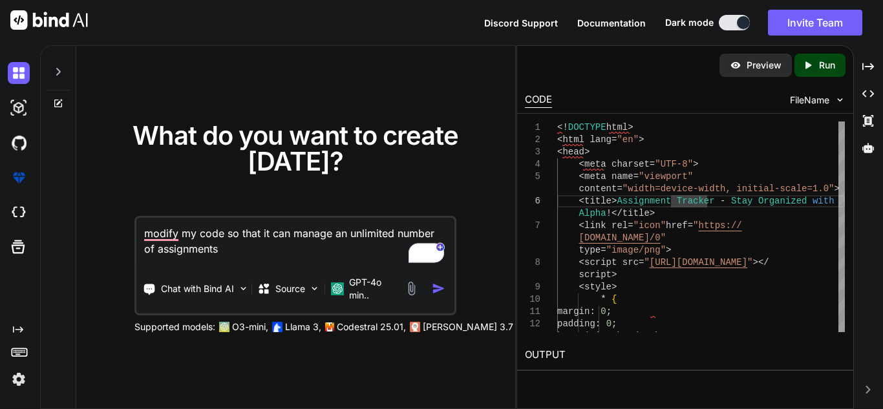
click at [432, 286] on img "button" at bounding box center [439, 289] width 14 height 14
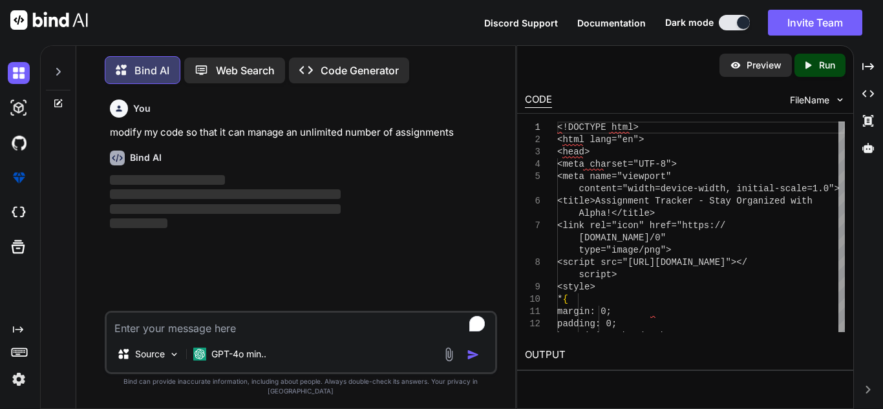
scroll to position [6, 0]
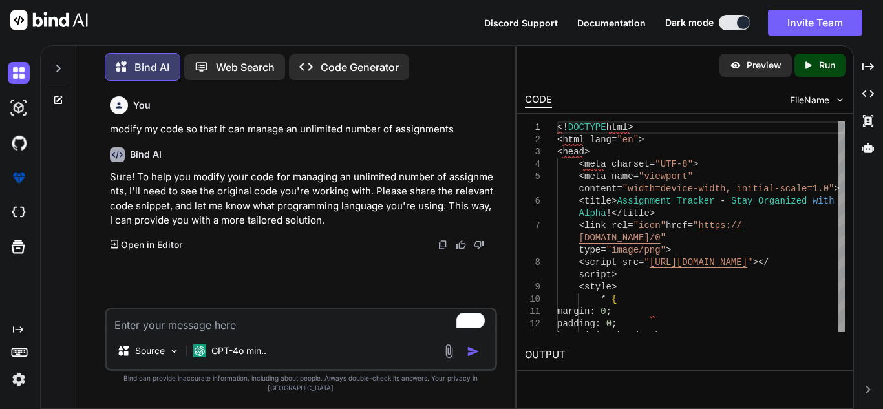
click at [842, 98] on img at bounding box center [839, 99] width 11 height 11
click at [837, 100] on img at bounding box center [839, 99] width 11 height 11
click at [872, 98] on icon "Created with Pixso." at bounding box center [868, 94] width 12 height 12
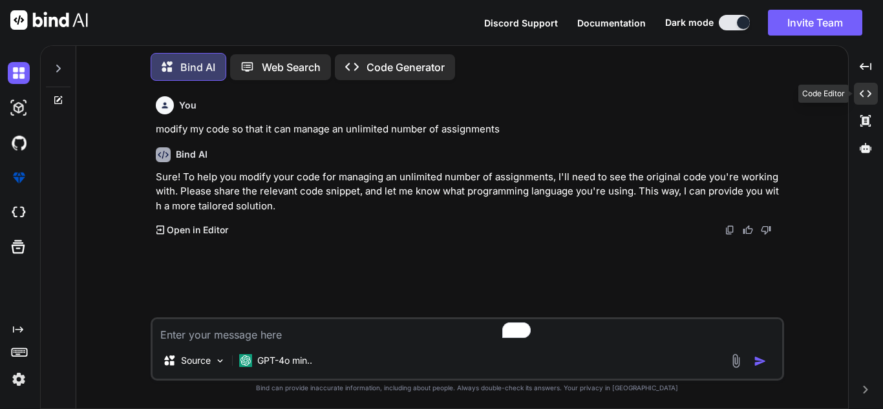
click at [871, 99] on div "Created with Pixso." at bounding box center [865, 94] width 25 height 22
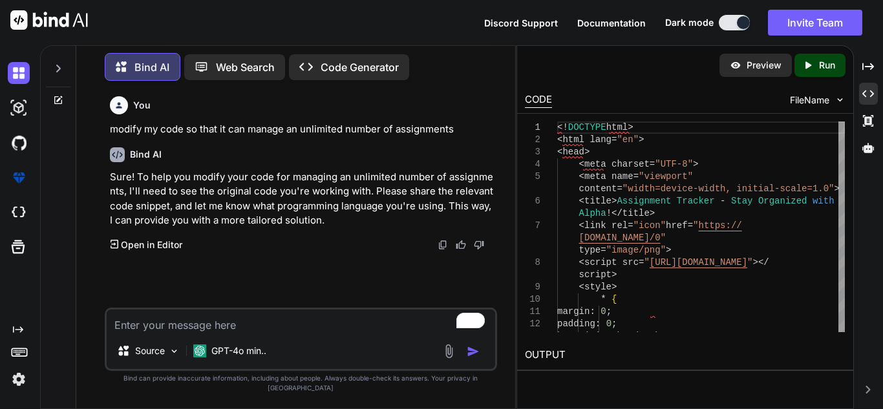
click at [823, 68] on p "Run" at bounding box center [827, 65] width 16 height 13
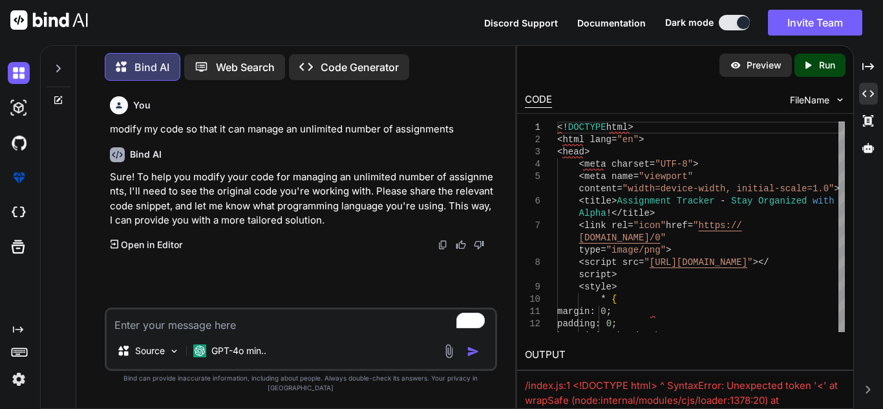
click at [836, 99] on img at bounding box center [839, 99] width 11 height 11
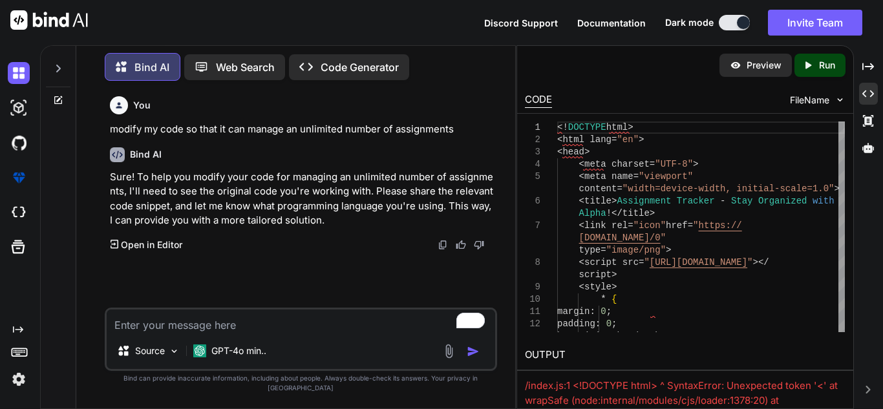
click at [836, 99] on img at bounding box center [839, 99] width 11 height 11
click at [871, 97] on icon "Created with Pixso." at bounding box center [868, 94] width 12 height 12
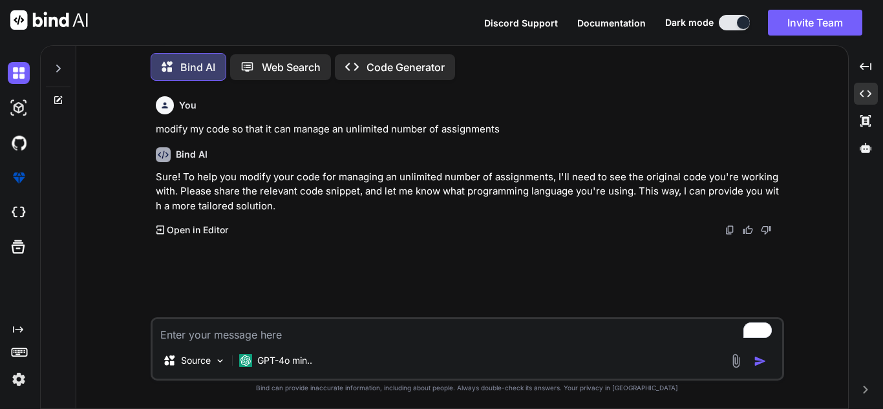
click at [269, 337] on textarea "To enrich screen reader interactions, please activate Accessibility in Grammarl…" at bounding box center [466, 330] width 629 height 23
paste textarea "<!DOCTYPE html> <html lang="en"> <head> <meta charset="UTF-8"> <meta name="view…"
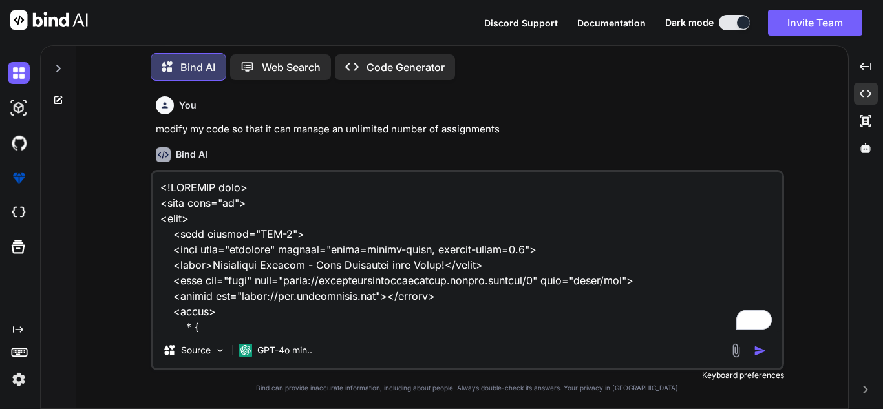
scroll to position [7832, 0]
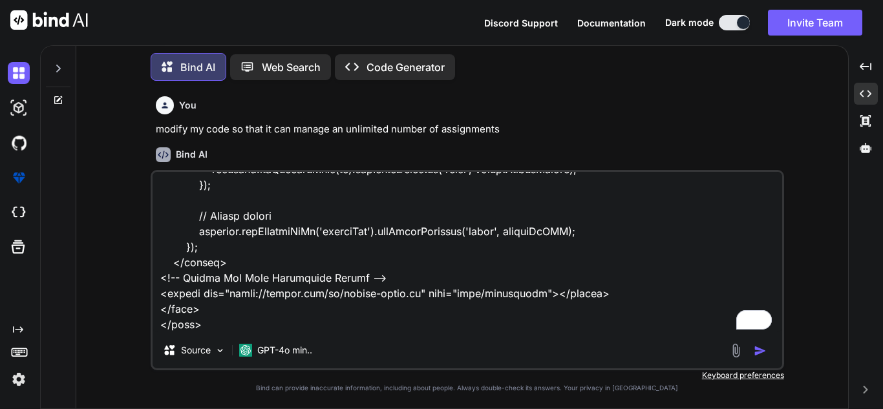
click at [762, 349] on img "button" at bounding box center [759, 350] width 13 height 13
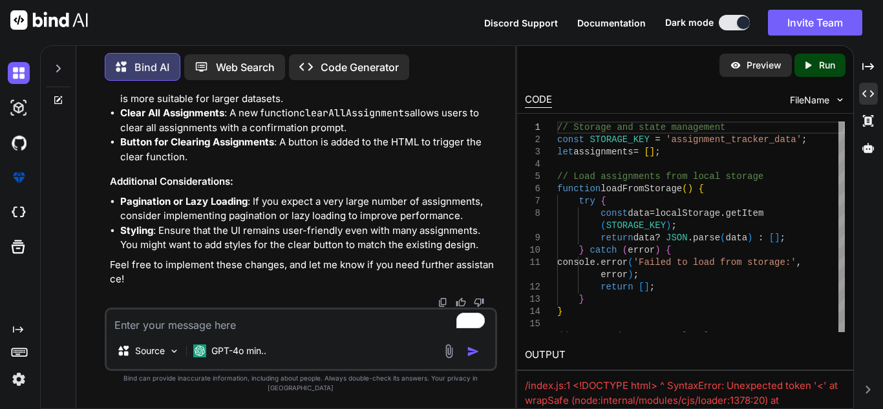
scroll to position [4295, 0]
click at [191, 330] on textarea "To enrich screen reader interactions, please activate Accessibility in Grammarl…" at bounding box center [301, 320] width 388 height 23
click at [470, 358] on img "button" at bounding box center [472, 351] width 13 height 13
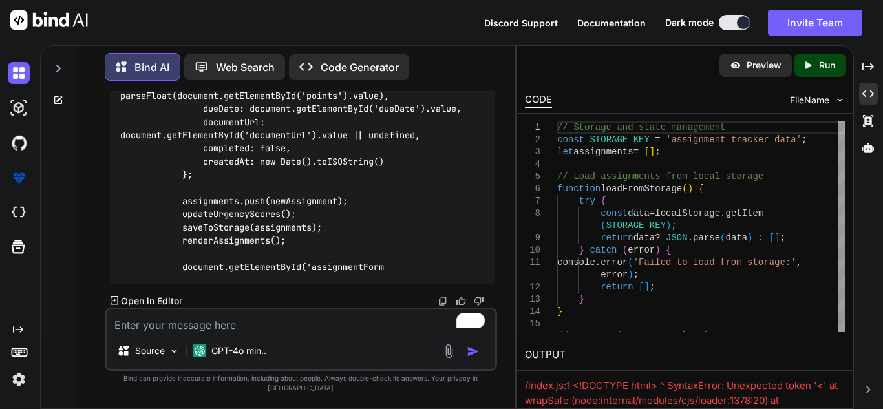
scroll to position [11231, 0]
click at [253, 333] on textarea "To enrich screen reader interactions, please activate Accessibility in Grammarl…" at bounding box center [301, 320] width 388 height 23
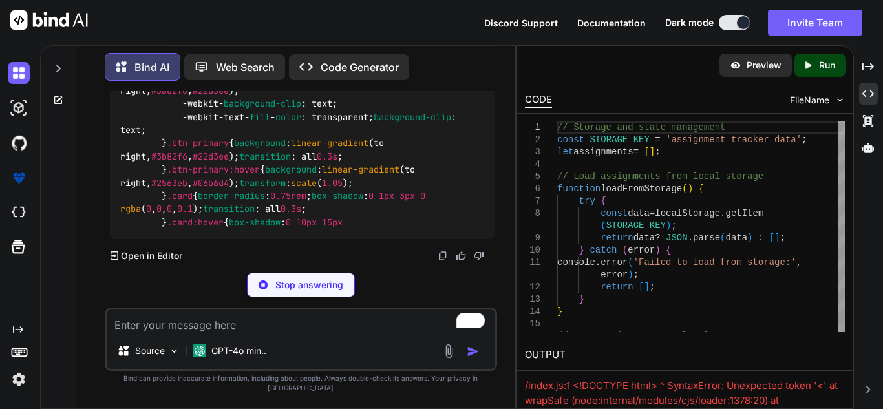
scroll to position [12071, 0]
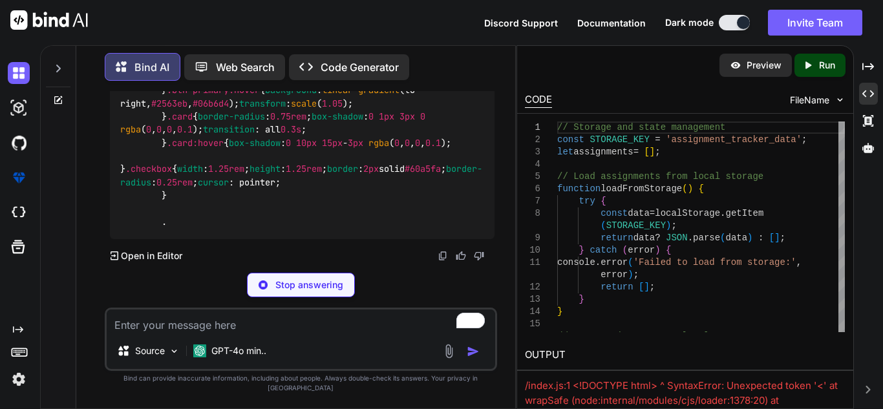
click at [278, 291] on p "Stop answering" at bounding box center [309, 284] width 68 height 13
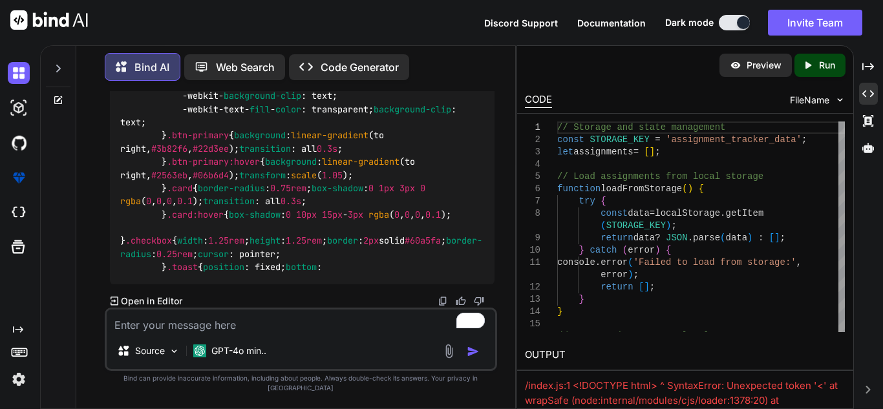
scroll to position [12211, 0]
click at [233, 329] on textarea "To enrich screen reader interactions, please activate Accessibility in Grammarl…" at bounding box center [301, 320] width 388 height 23
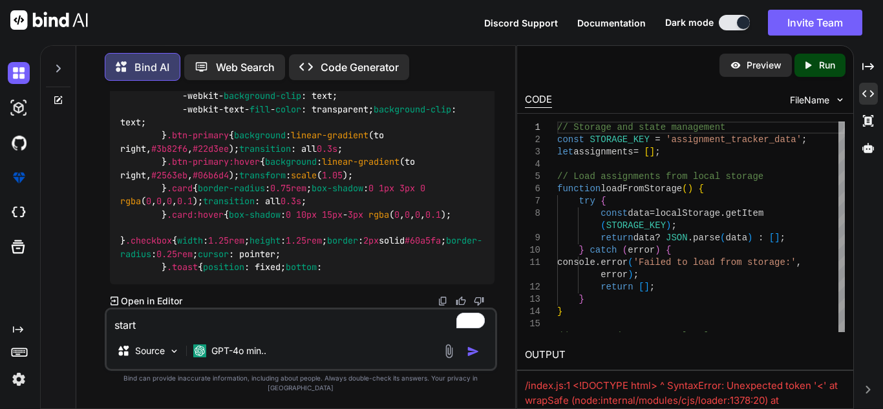
drag, startPoint x: 191, startPoint y: 159, endPoint x: 404, endPoint y: 223, distance: 222.6
copy div "assignments.push(newAssignment); updateUrgencyScores(); saveToStorage(assignmen…"
click at [171, 333] on textarea "start" at bounding box center [301, 320] width 388 height 23
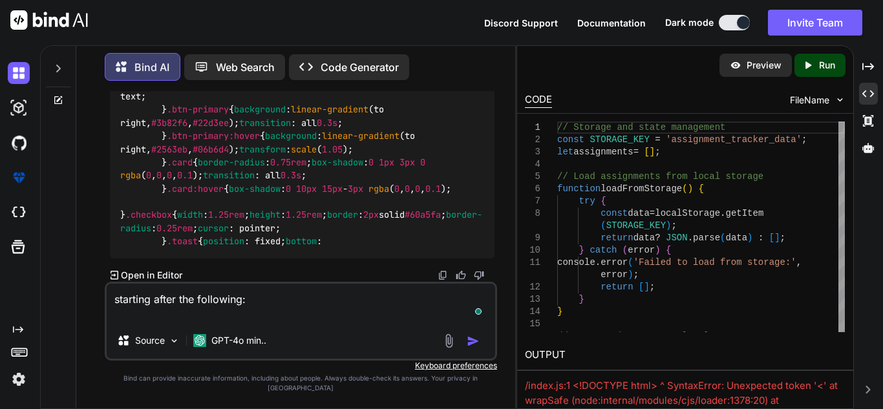
paste textarea "assignments.push(newAssignment); updateUrgencyScores(); saveToStorage(assignmen…"
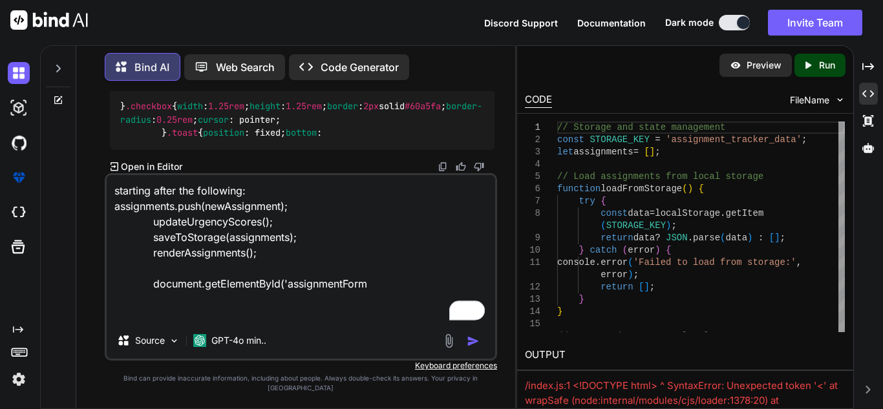
click at [470, 348] on img "button" at bounding box center [472, 341] width 13 height 13
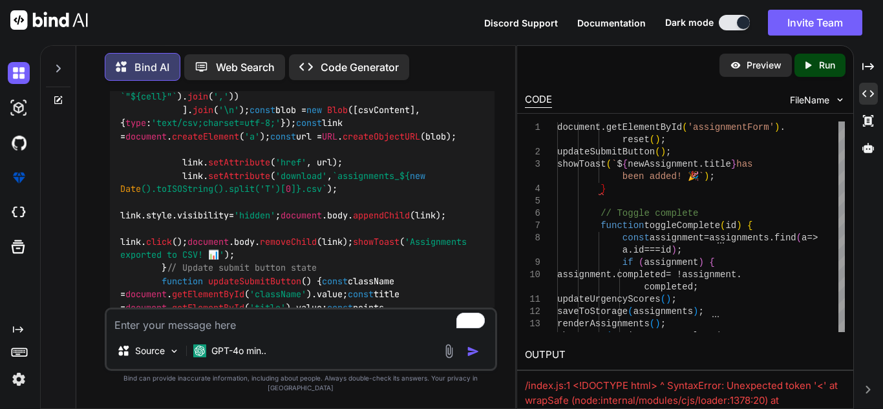
scroll to position [11271, 0]
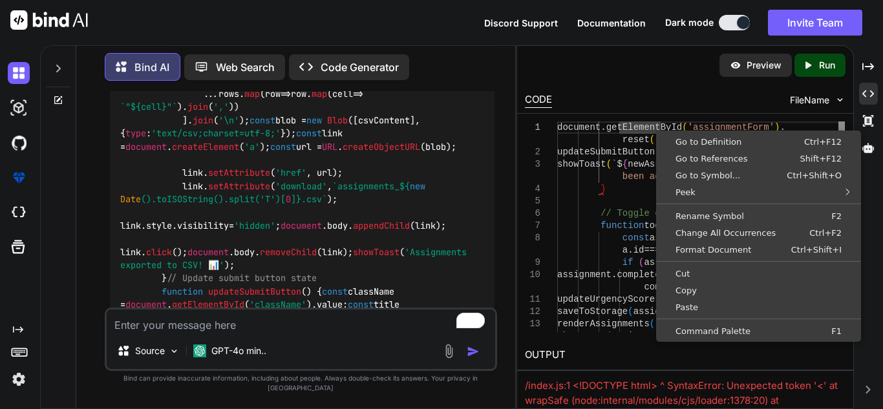
scroll to position [0, 0]
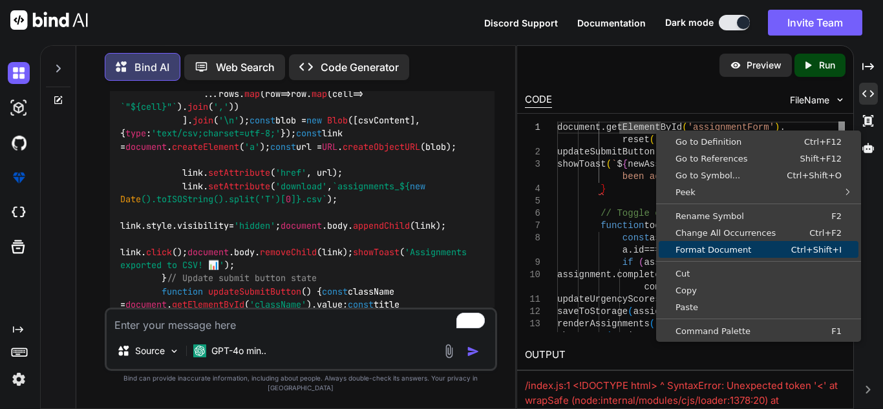
click at [718, 249] on span "Format Document" at bounding box center [713, 250] width 111 height 8
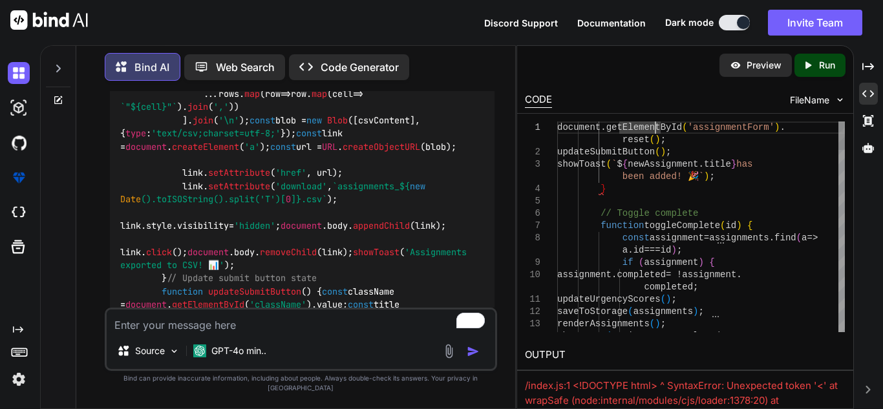
scroll to position [18, 0]
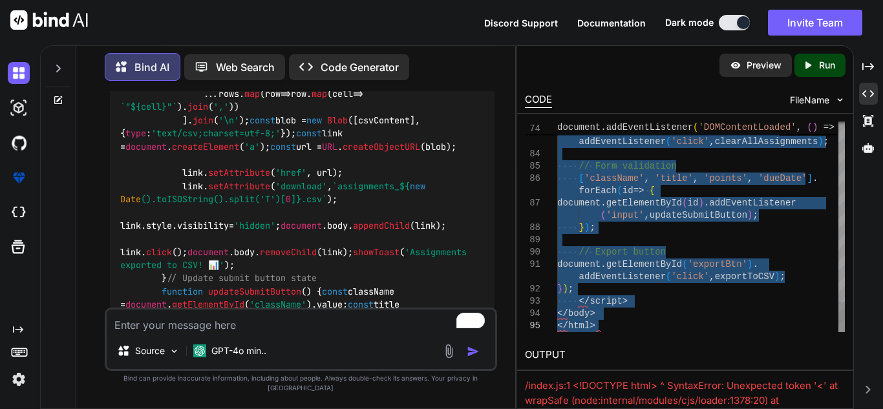
drag, startPoint x: 572, startPoint y: 125, endPoint x: 788, endPoint y: 439, distance: 381.2
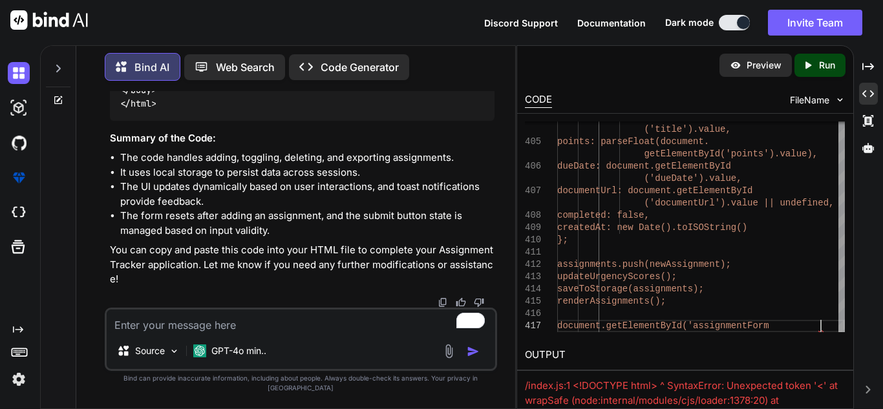
scroll to position [12505, 0]
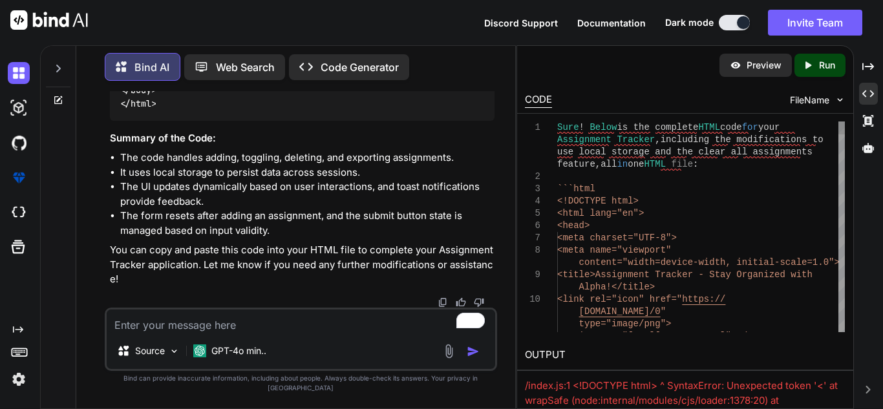
scroll to position [12, 0]
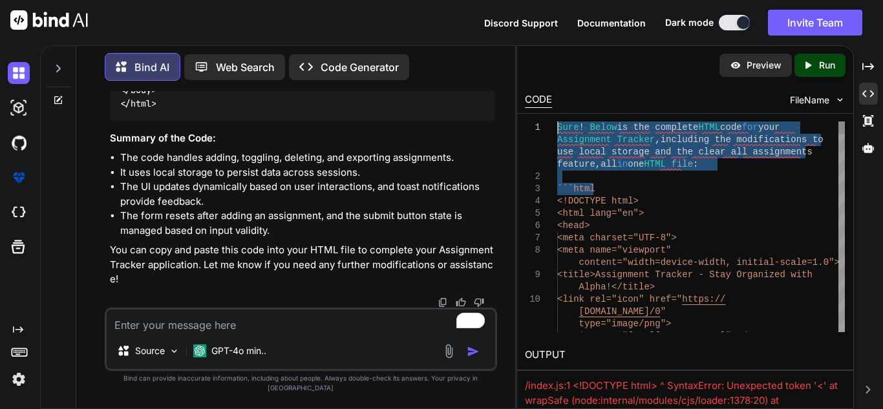
drag, startPoint x: 675, startPoint y: 191, endPoint x: 519, endPoint y: 121, distance: 171.0
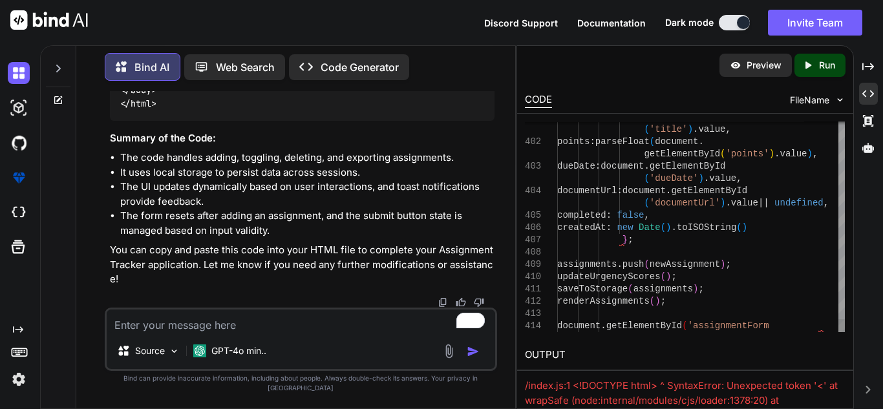
drag, startPoint x: 815, startPoint y: 324, endPoint x: 542, endPoint y: 333, distance: 273.5
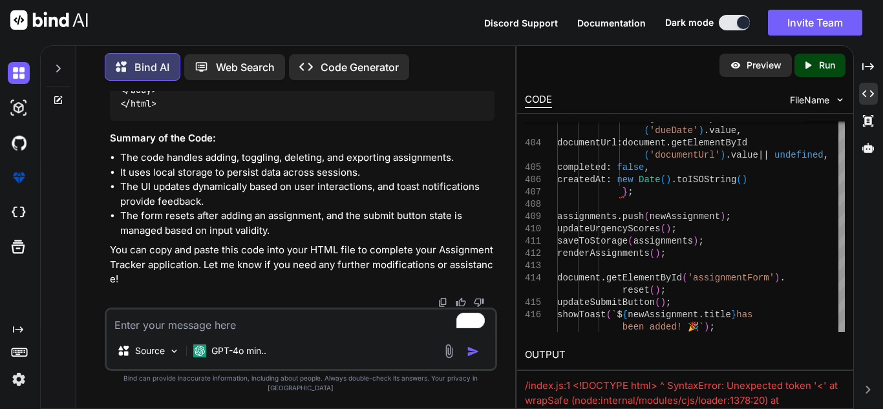
click at [821, 65] on p "Run" at bounding box center [827, 65] width 16 height 13
click at [834, 99] on img at bounding box center [839, 99] width 11 height 11
click at [835, 99] on img at bounding box center [839, 99] width 11 height 11
click at [870, 114] on div "Created with Pixso." at bounding box center [868, 121] width 19 height 22
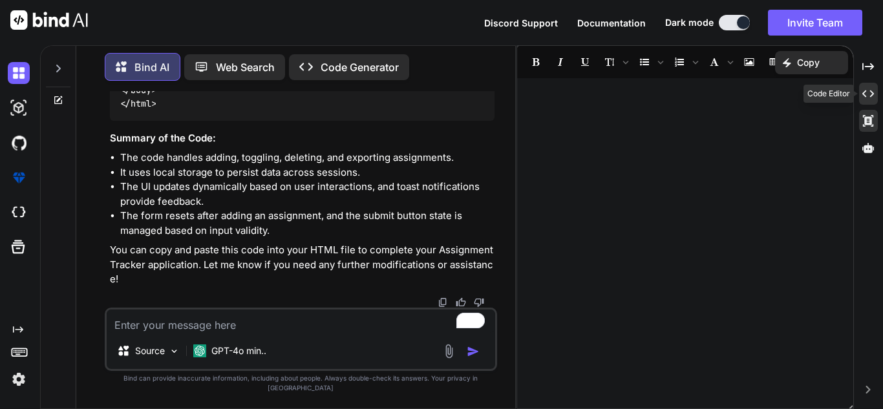
click at [872, 96] on icon "Created with Pixso." at bounding box center [868, 94] width 12 height 12
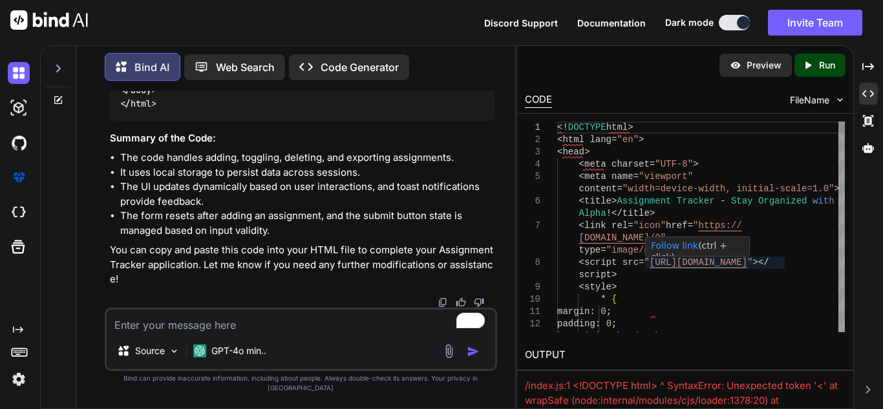
drag, startPoint x: 557, startPoint y: 127, endPoint x: 729, endPoint y: 257, distance: 215.9
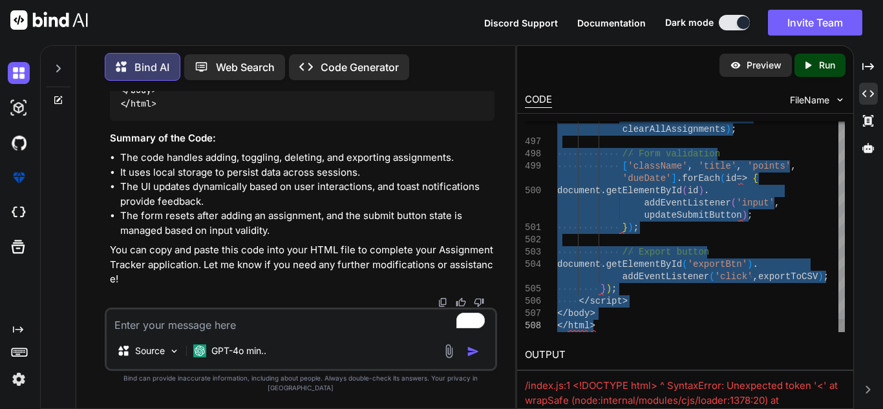
drag, startPoint x: 559, startPoint y: 127, endPoint x: 800, endPoint y: 390, distance: 356.7
click at [327, 333] on textarea "To enrich screen reader interactions, please activate Accessibility in Grammarl…" at bounding box center [301, 320] width 388 height 23
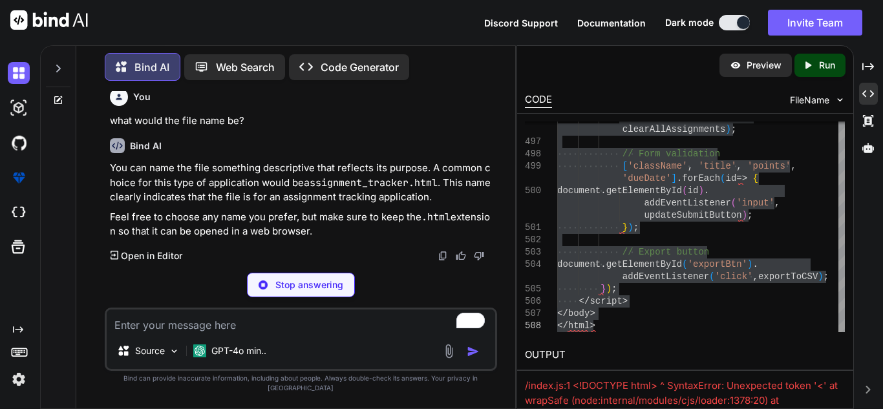
scroll to position [14221, 0]
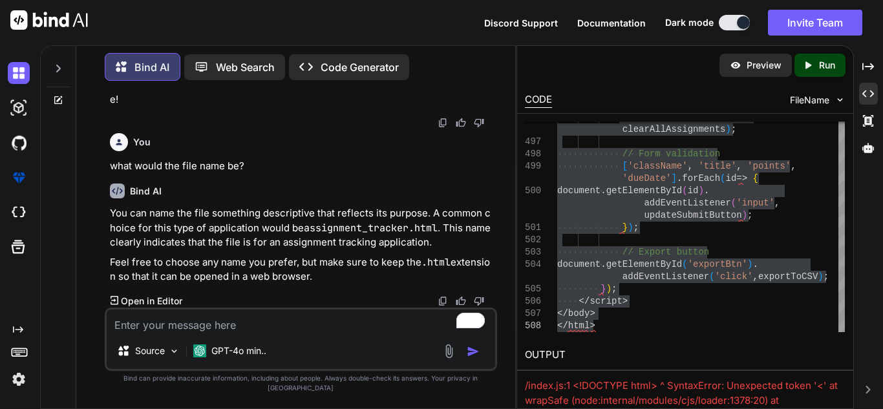
click at [245, 333] on textarea "To enrich screen reader interactions, please activate Accessibility in Grammarl…" at bounding box center [301, 320] width 388 height 23
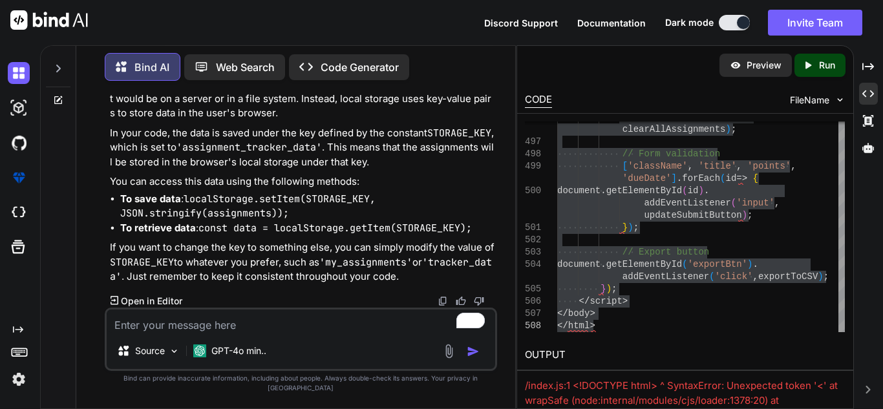
scroll to position [14530, 0]
click at [468, 356] on img "button" at bounding box center [472, 351] width 13 height 13
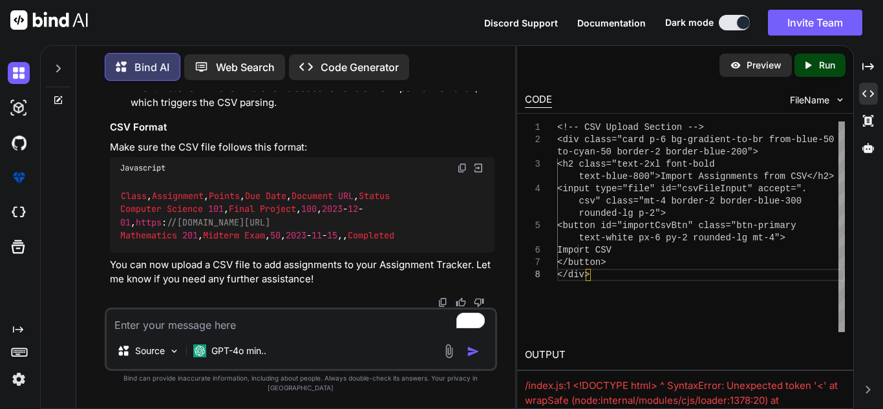
scroll to position [15114, 0]
click at [188, 331] on textarea "To enrich screen reader interactions, please activate Accessibility in Grammarl…" at bounding box center [301, 320] width 388 height 23
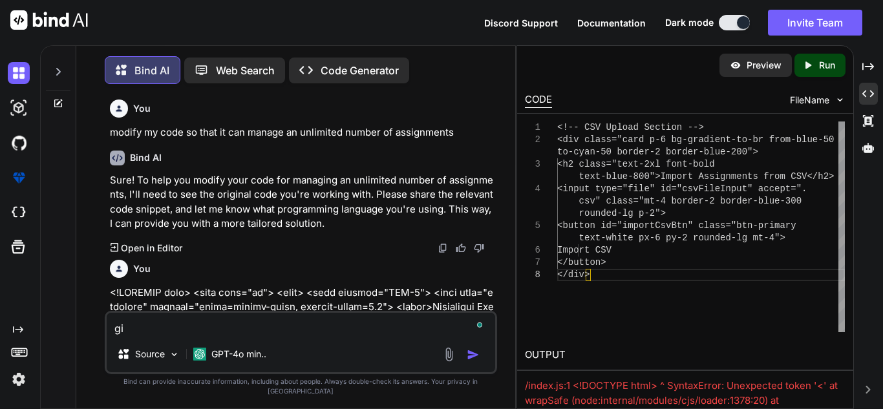
type textarea "x"
type textarea "giv"
type textarea "x"
type textarea "give"
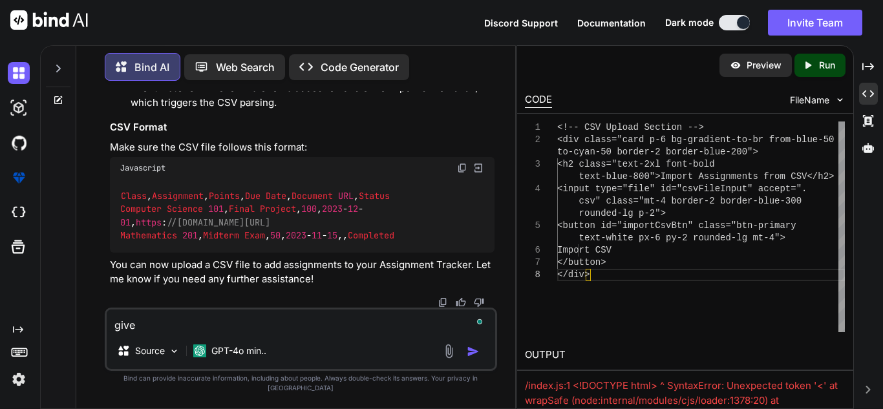
type textarea "x"
type textarea "give"
type textarea "x"
type textarea "give m"
type textarea "x"
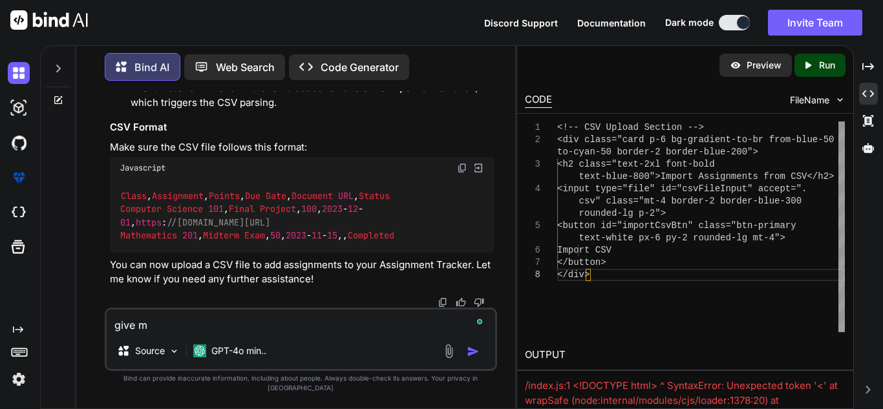
type textarea "give me"
type textarea "x"
type textarea "give me"
type textarea "x"
type textarea "give me t"
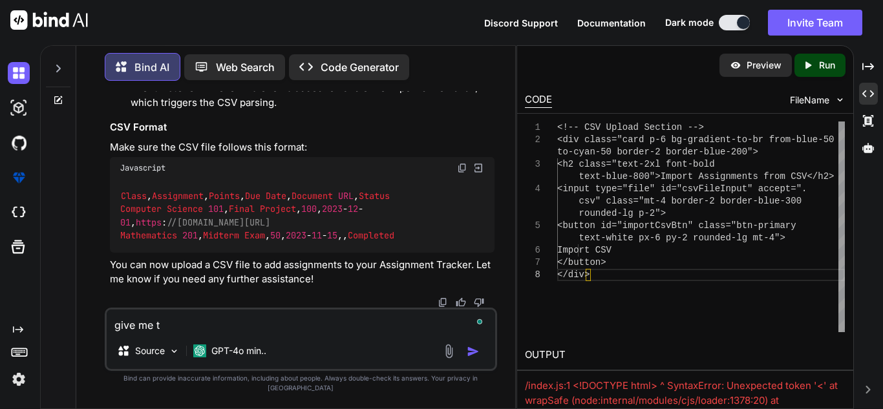
type textarea "x"
type textarea "give me th"
type textarea "x"
type textarea "give me the"
type textarea "x"
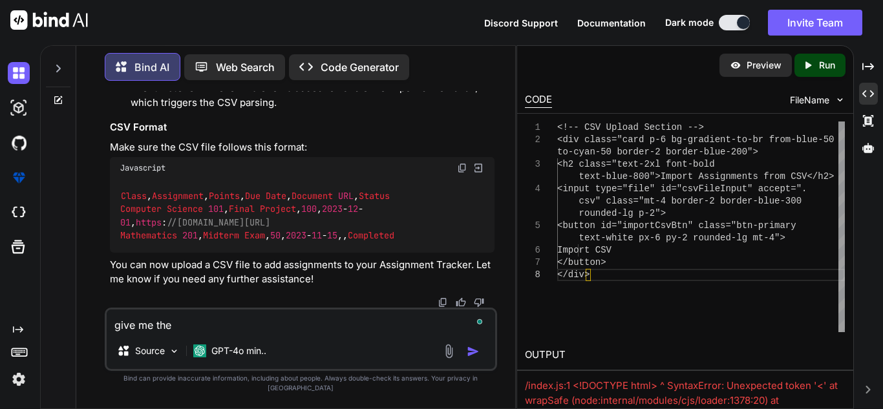
type textarea "give me the"
type textarea "x"
type textarea "give me the w"
type textarea "x"
type textarea "give me the wh"
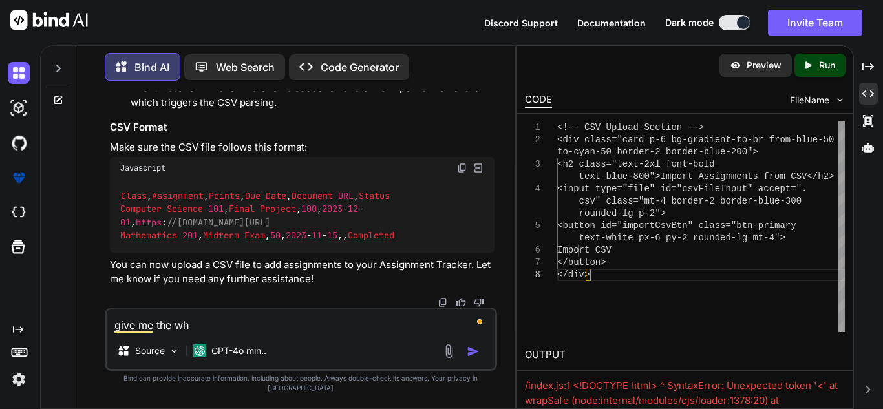
type textarea "x"
type textarea "give me the who"
type textarea "x"
type textarea "give me the whol"
type textarea "x"
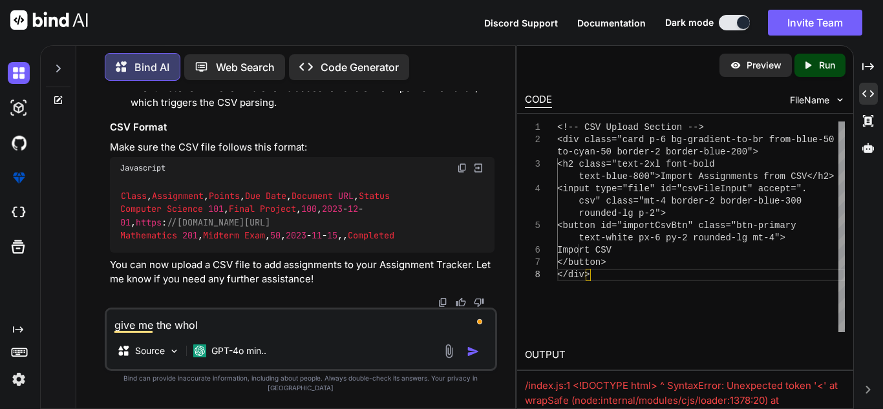
type textarea "give me the whole"
type textarea "x"
type textarea "give me the whole"
type textarea "x"
type textarea "give me the whole s"
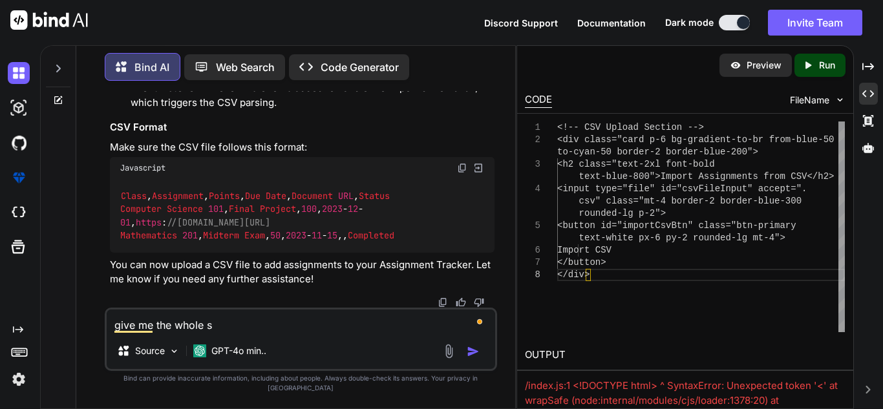
type textarea "x"
type textarea "give me the whole sc"
type textarea "x"
type textarea "give me the whole scr"
type textarea "x"
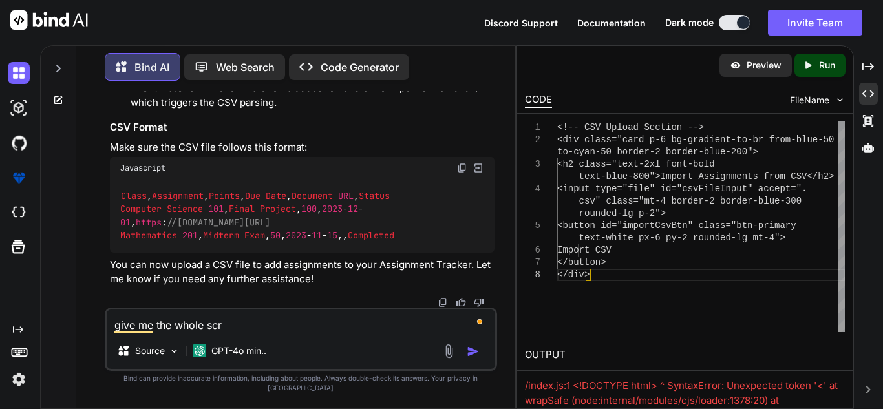
type textarea "give me the whole scri"
type textarea "x"
type textarea "give me the whole scrip"
type textarea "x"
type textarea "give me the whole script"
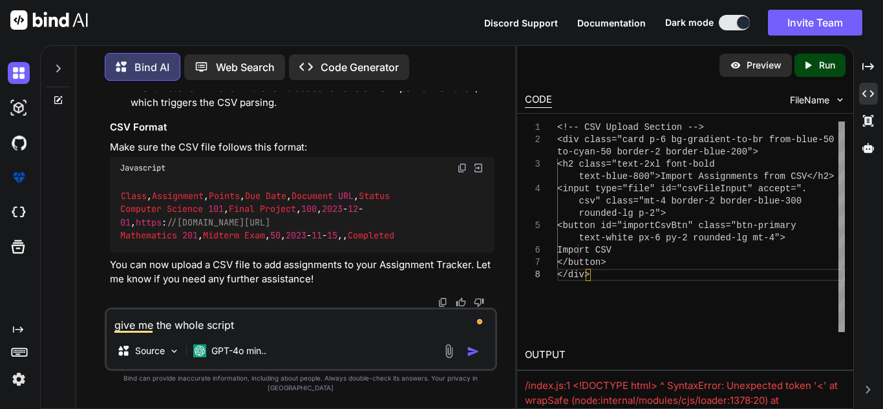
type textarea "x"
type textarea "give me the whole script"
type textarea "x"
type textarea "give me the whole script"
type textarea "x"
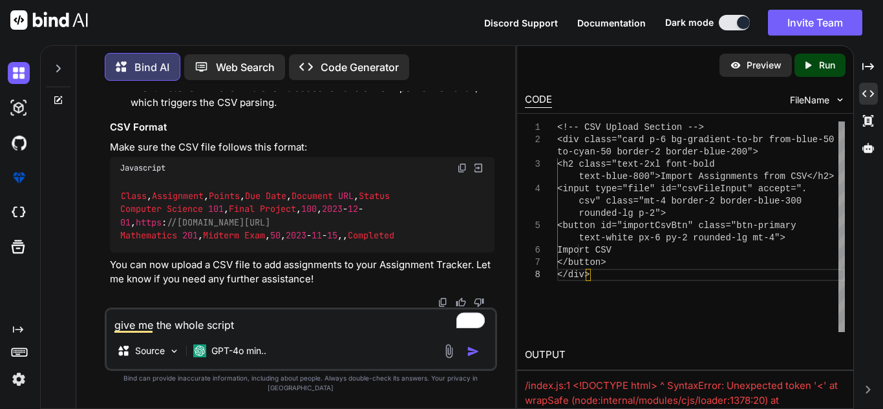
type textarea "give me the whole scrip"
type textarea "x"
type textarea "give me the whole scri"
type textarea "x"
type textarea "give me the whole scr"
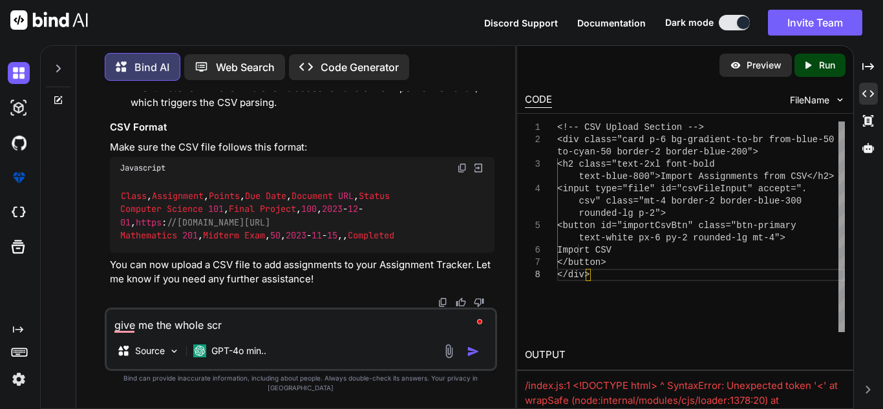
type textarea "x"
type textarea "give me the whole sc"
type textarea "x"
type textarea "give me the whole s"
type textarea "x"
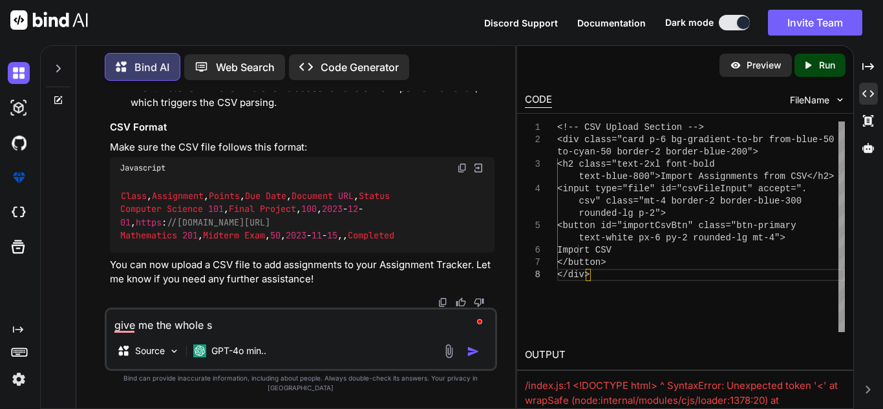
type textarea "give me the whole"
type textarea "x"
type textarea "give me the whole"
type textarea "x"
click at [293, 330] on textarea "give me the whole <script>" at bounding box center [301, 320] width 388 height 23
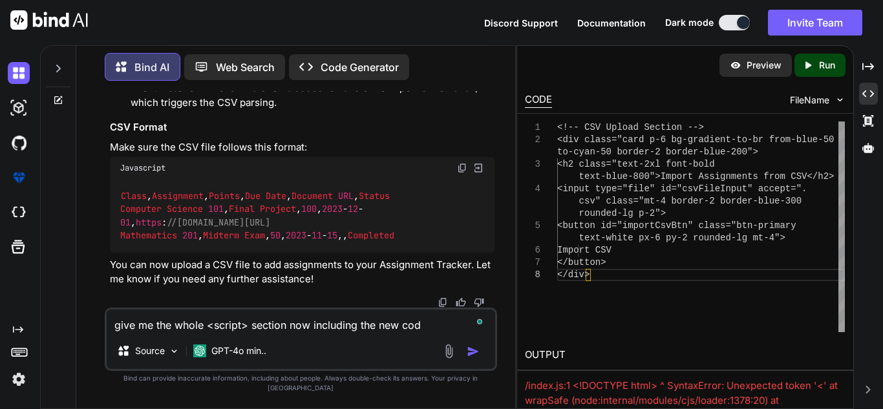
type textarea "give me the whole <script> section now including the new code"
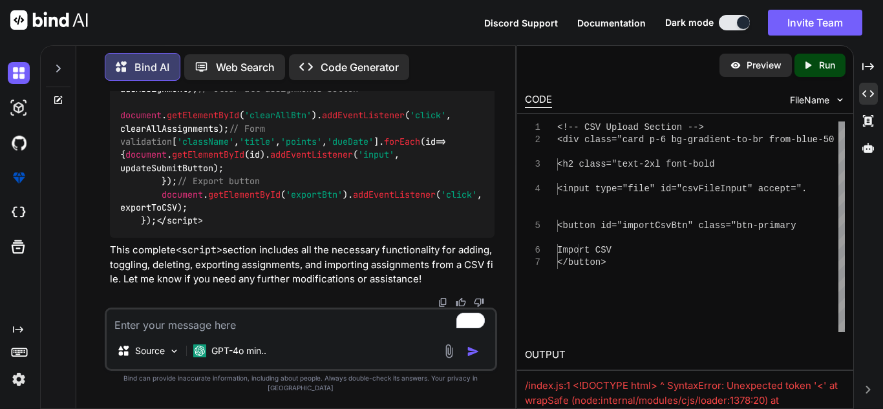
scroll to position [16326, 0]
click at [205, 330] on textarea "To enrich screen reader interactions, please activate Accessibility in Grammarl…" at bounding box center [301, 320] width 388 height 23
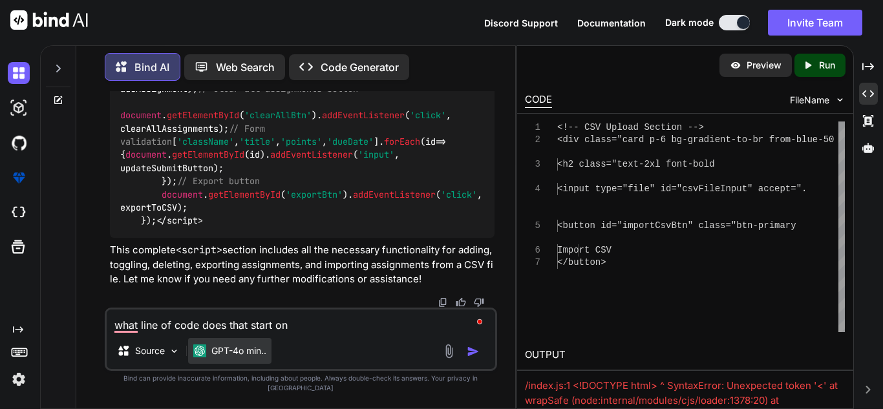
type textarea "what line of code does that start on?"
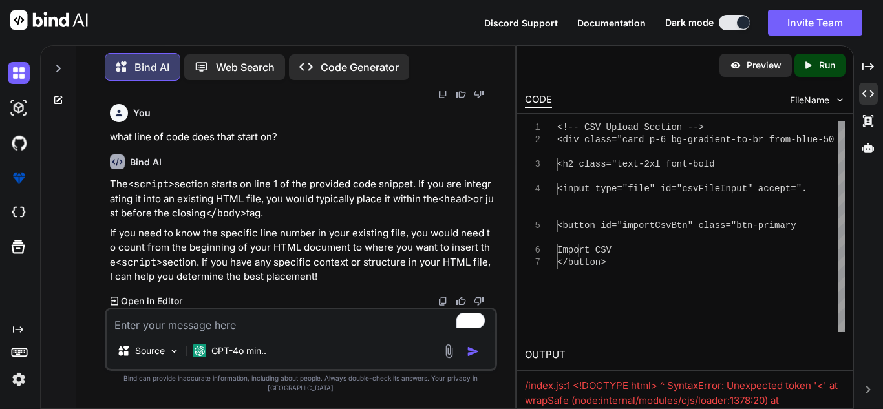
scroll to position [19629, 0]
click at [268, 321] on textarea "To enrich screen reader interactions, please activate Accessibility in Grammarl…" at bounding box center [301, 320] width 388 height 23
click at [225, 333] on textarea "To enrich screen reader interactions, please activate Accessibility in Grammarl…" at bounding box center [301, 320] width 388 height 23
click at [224, 333] on textarea "To enrich screen reader interactions, please activate Accessibility in Grammarl…" at bounding box center [301, 320] width 388 height 23
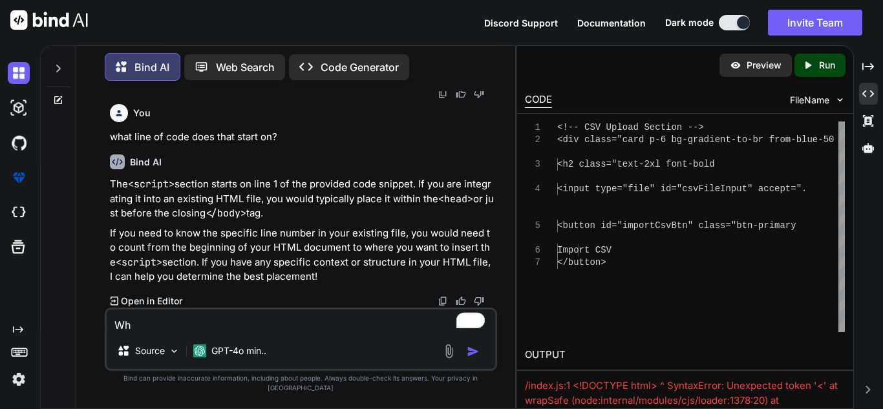
type textarea "Wh"
